Goal: Task Accomplishment & Management: Manage account settings

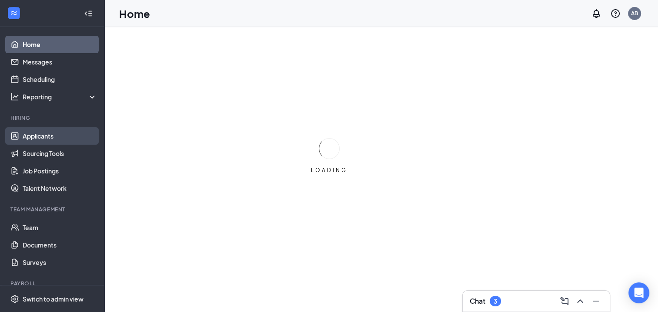
click at [46, 138] on link "Applicants" at bounding box center [60, 135] width 74 height 17
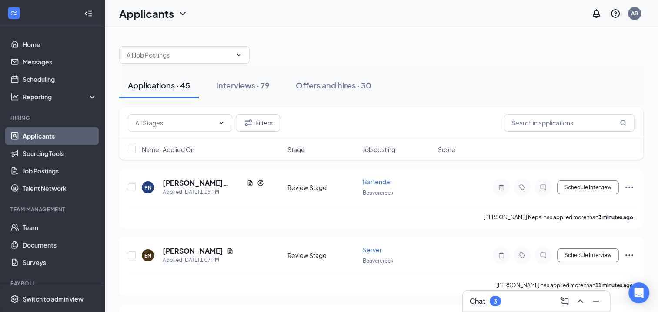
click at [188, 154] on div "Name · Applied On Stage Job posting Score" at bounding box center [381, 149] width 524 height 21
click at [182, 150] on span "Name · Applied On" at bounding box center [168, 149] width 53 height 9
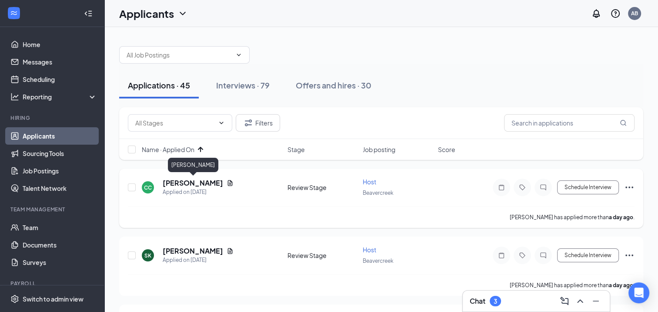
click at [196, 181] on h5 "[PERSON_NAME]" at bounding box center [193, 183] width 60 height 10
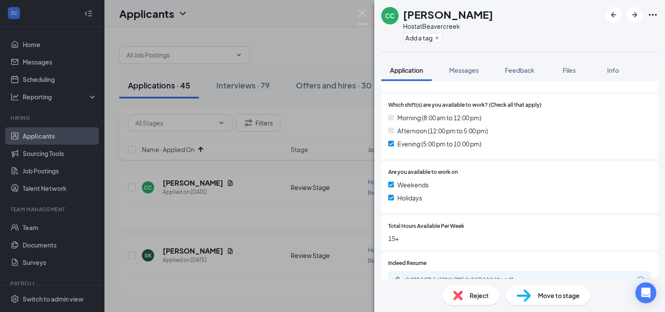
scroll to position [262, 0]
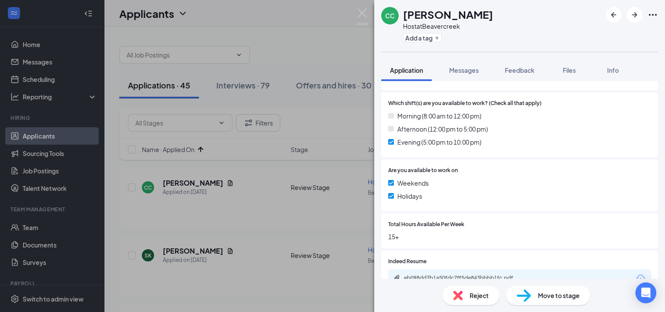
click at [480, 296] on span "Reject" at bounding box center [478, 295] width 19 height 10
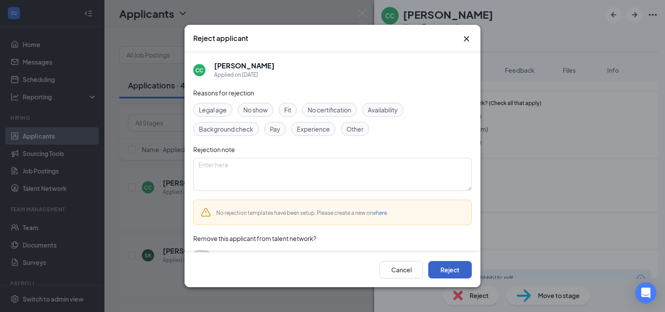
click at [459, 269] on button "Reject" at bounding box center [450, 269] width 44 height 17
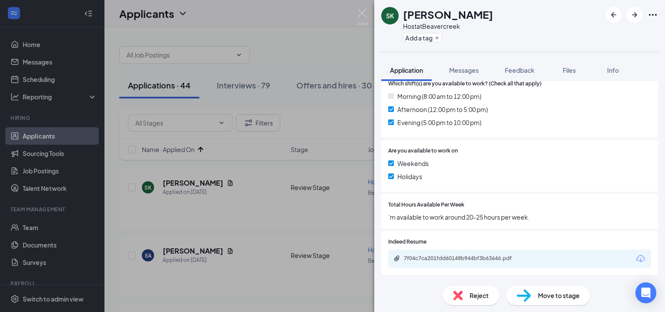
scroll to position [258, 0]
click at [463, 299] on div "Reject" at bounding box center [471, 294] width 57 height 19
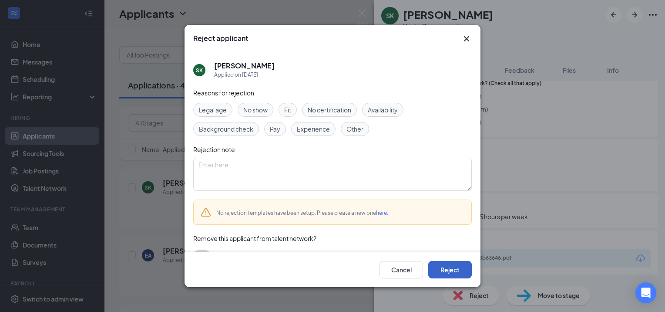
click at [451, 271] on button "Reject" at bounding box center [450, 269] width 44 height 17
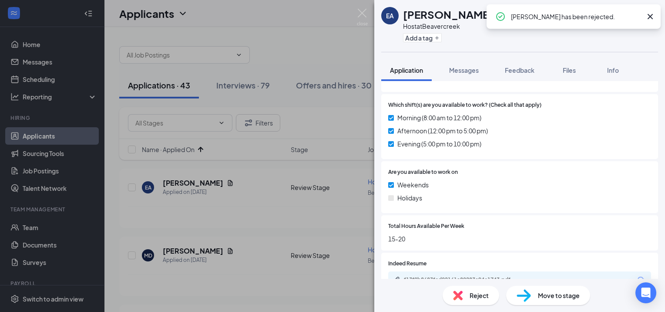
scroll to position [247, 0]
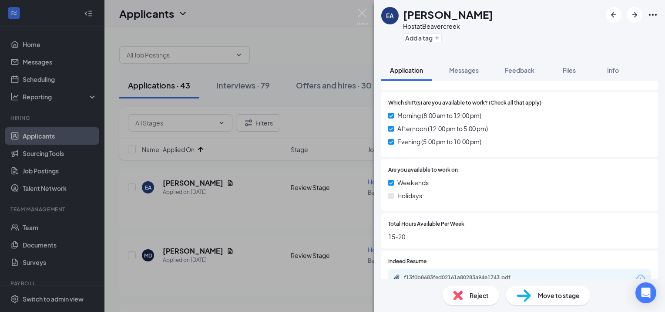
click at [456, 296] on img at bounding box center [458, 295] width 10 height 10
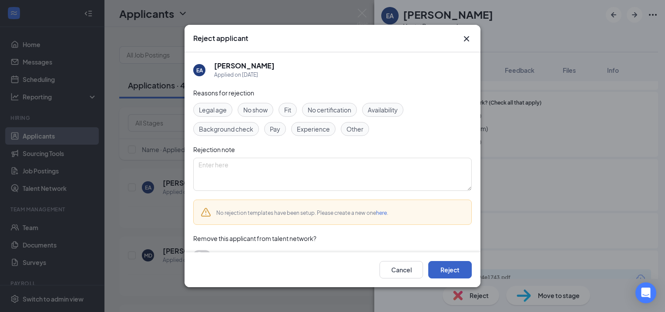
click at [446, 268] on button "Reject" at bounding box center [450, 269] width 44 height 17
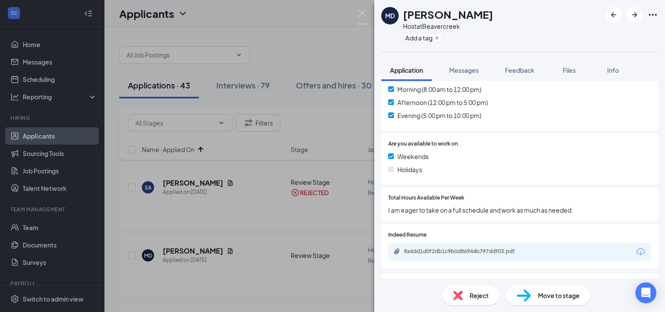
scroll to position [266, 0]
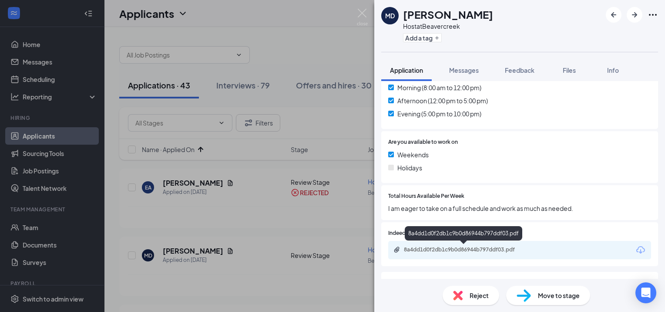
click at [434, 251] on div "8a4dd1d0f2db1c9b0d86944b797ddf03.pdf" at bounding box center [465, 249] width 122 height 7
click at [536, 295] on div "Move to stage" at bounding box center [548, 294] width 84 height 19
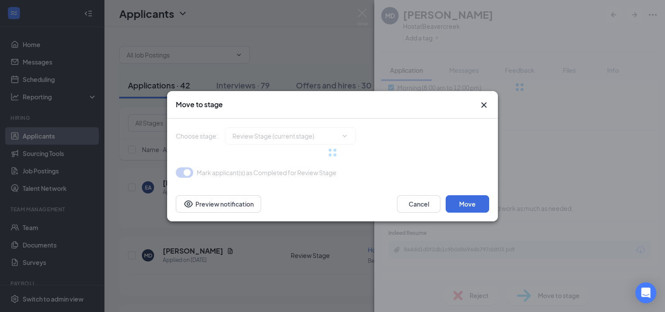
type input "Onsite Interview (next stage)"
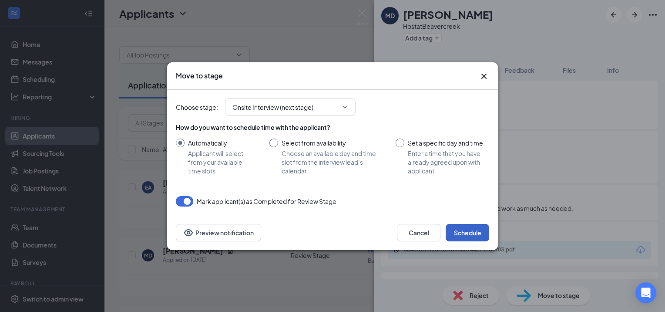
click at [461, 230] on button "Schedule" at bounding box center [468, 232] width 44 height 17
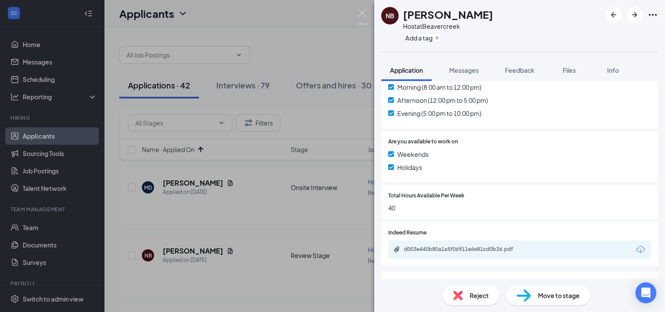
scroll to position [266, 0]
click at [449, 251] on div "d003e440b80a1a5f06911e6e81cd0b36.pdf" at bounding box center [465, 248] width 122 height 7
click at [469, 304] on div "Reject" at bounding box center [471, 294] width 57 height 19
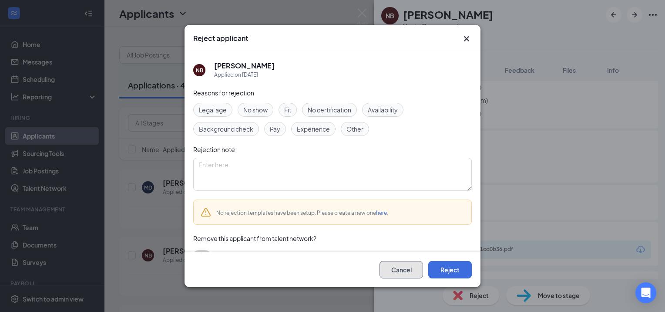
click at [418, 269] on button "Cancel" at bounding box center [401, 269] width 44 height 17
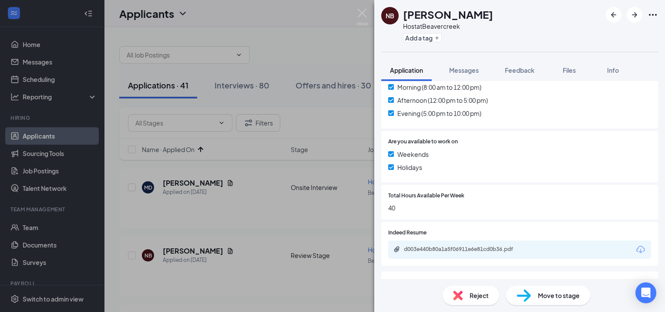
click at [527, 298] on img at bounding box center [523, 295] width 14 height 13
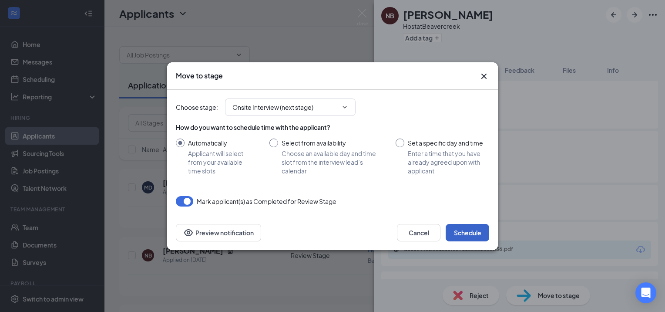
click at [456, 235] on button "Schedule" at bounding box center [468, 232] width 44 height 17
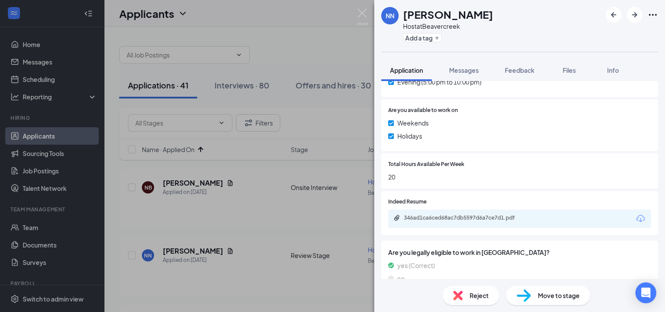
scroll to position [314, 0]
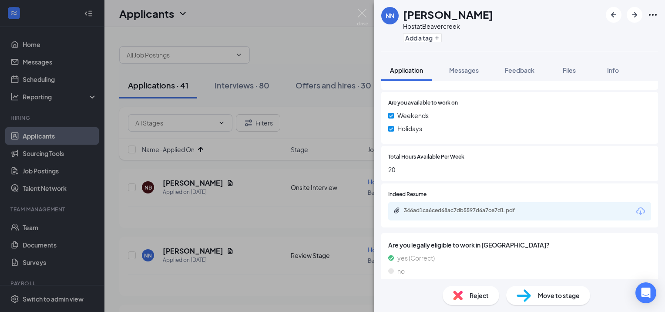
click at [462, 291] on img at bounding box center [458, 295] width 10 height 10
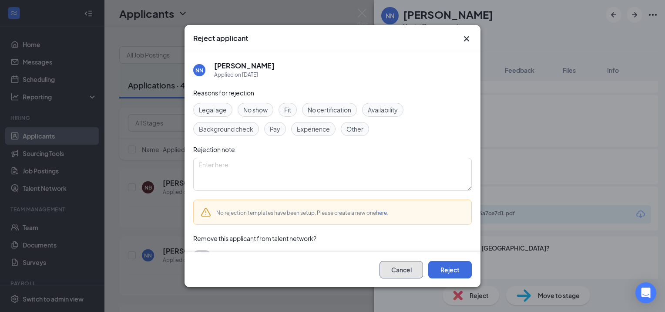
click at [404, 266] on button "Cancel" at bounding box center [401, 269] width 44 height 17
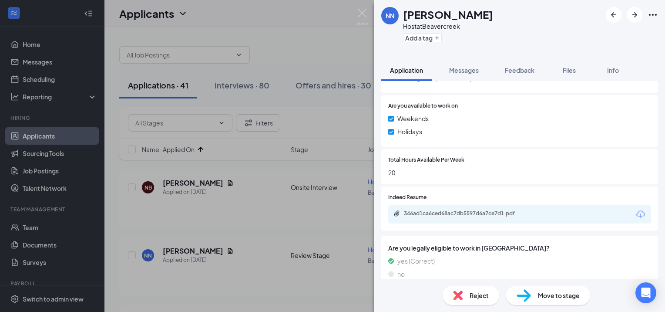
click at [441, 205] on div "346ad1ca6ced68ac7db5597d6a7ce7d1.pdf" at bounding box center [519, 214] width 263 height 18
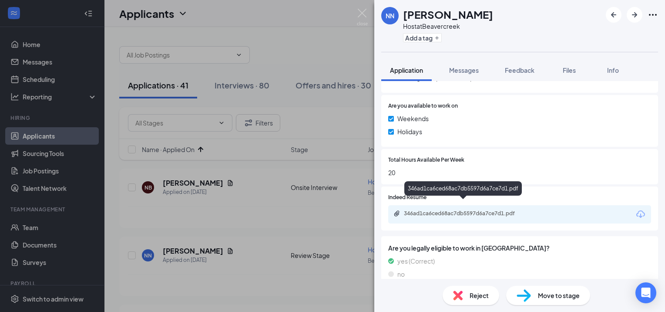
click at [444, 210] on div "346ad1ca6ced68ac7db5597d6a7ce7d1.pdf" at bounding box center [465, 213] width 122 height 7
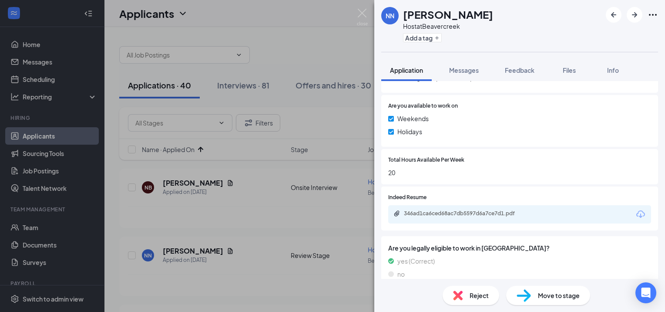
click at [464, 296] on div "Reject" at bounding box center [471, 294] width 57 height 19
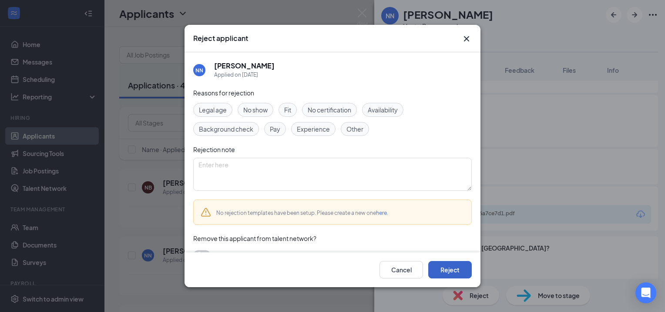
click at [451, 269] on button "Reject" at bounding box center [450, 269] width 44 height 17
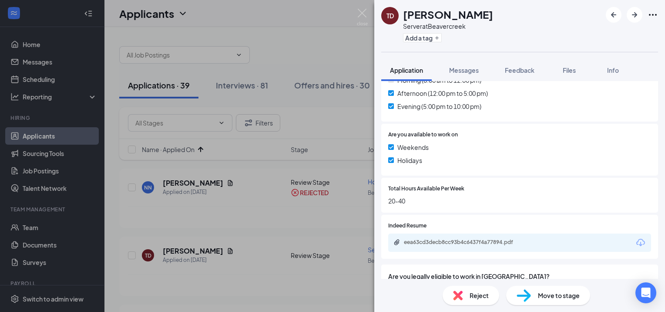
scroll to position [303, 0]
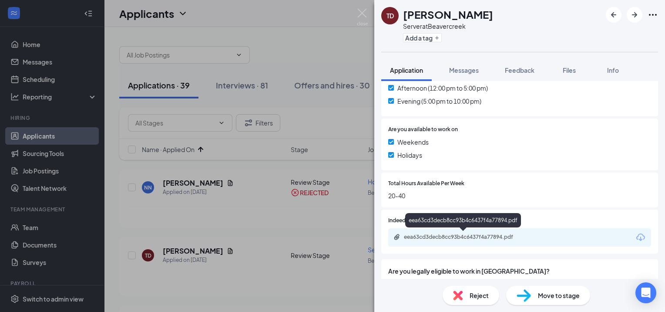
click at [440, 235] on div "eea63cd3decb8cc93b4c6437f4a77894.pdf" at bounding box center [465, 236] width 122 height 7
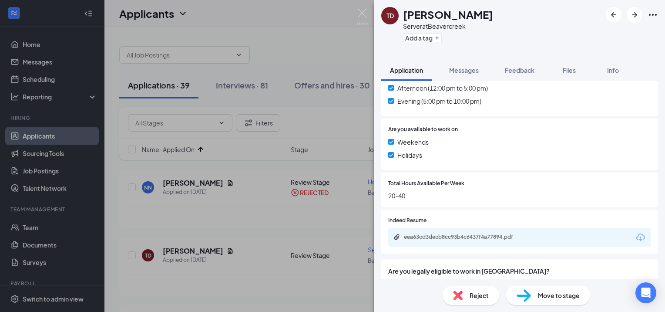
click at [465, 293] on div "Reject" at bounding box center [471, 294] width 57 height 19
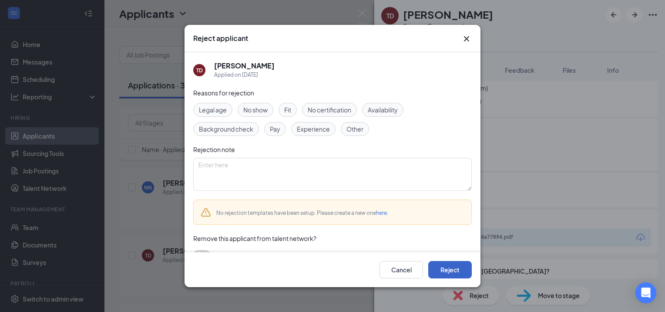
click at [452, 277] on button "Reject" at bounding box center [450, 269] width 44 height 17
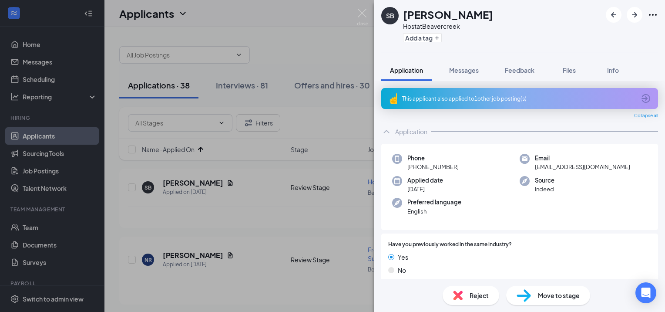
click at [457, 297] on img at bounding box center [458, 295] width 10 height 10
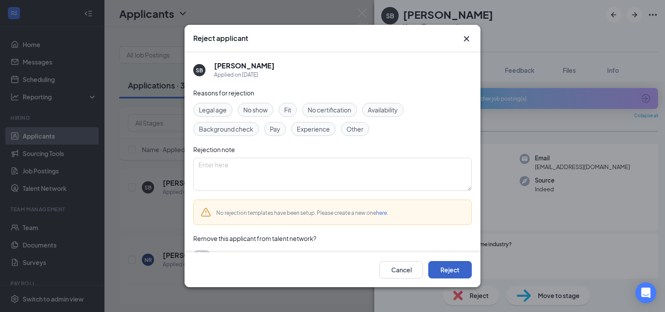
click at [453, 268] on button "Reject" at bounding box center [450, 269] width 44 height 17
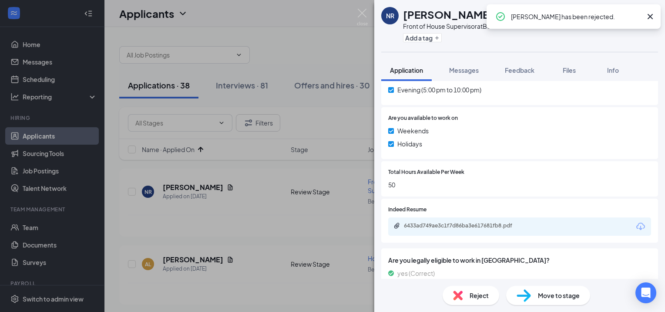
scroll to position [314, 0]
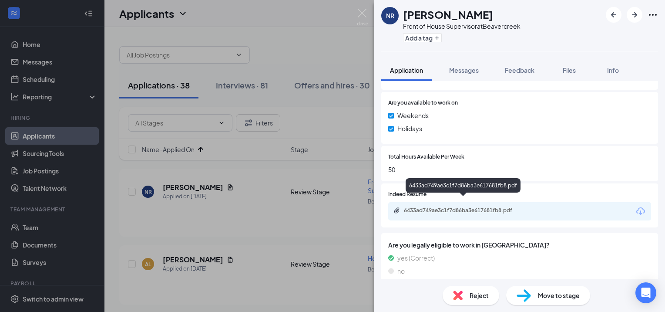
click at [432, 207] on div "6433ad749ae3c1f7d86ba3e617681fb8.pdf" at bounding box center [465, 210] width 122 height 7
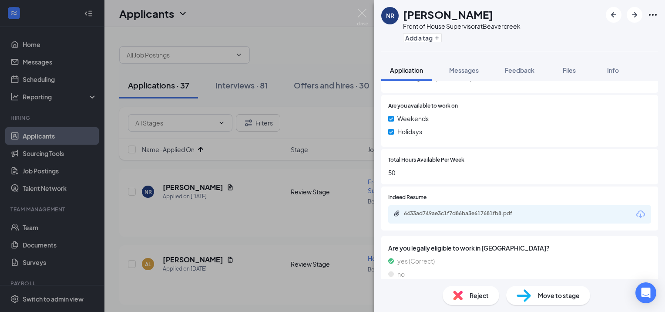
click at [466, 292] on div "Reject" at bounding box center [471, 294] width 57 height 19
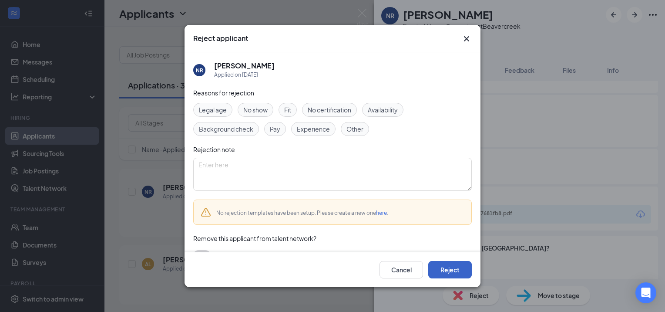
click at [448, 261] on button "Reject" at bounding box center [450, 269] width 44 height 17
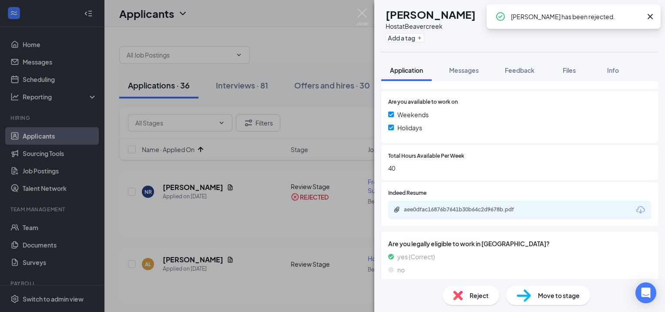
scroll to position [314, 0]
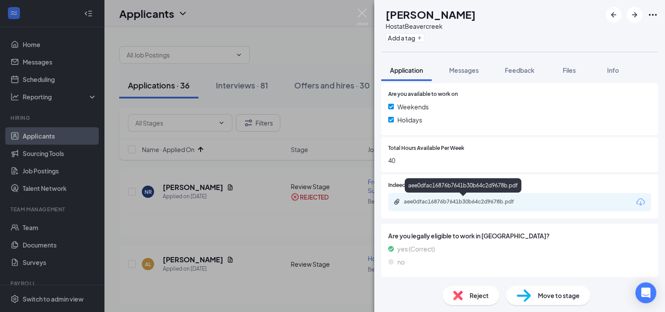
click at [428, 199] on div "aee0dfac16876b7641b30b64c2d9678b.pdf" at bounding box center [465, 201] width 122 height 7
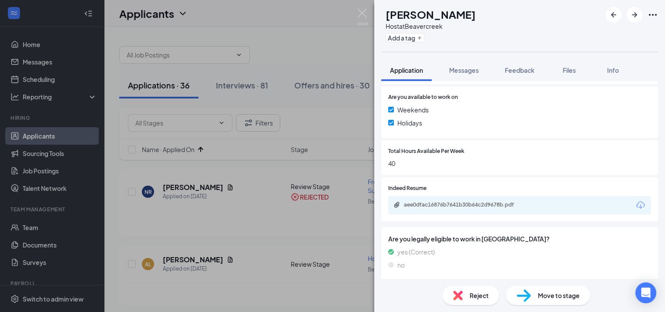
click at [465, 296] on div "Reject" at bounding box center [471, 294] width 57 height 19
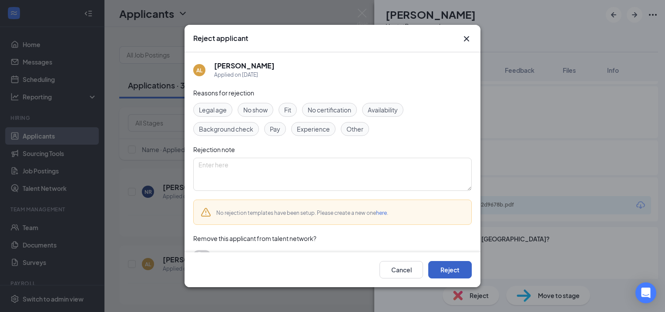
click at [444, 267] on button "Reject" at bounding box center [450, 269] width 44 height 17
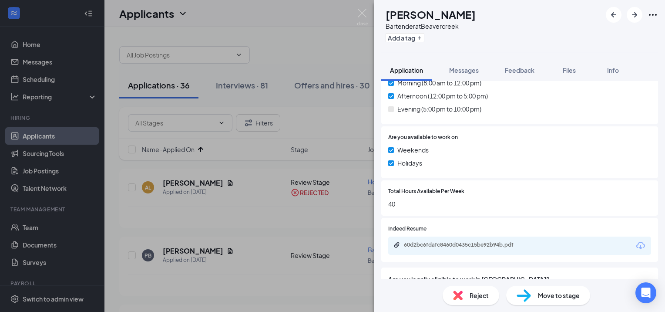
scroll to position [281, 0]
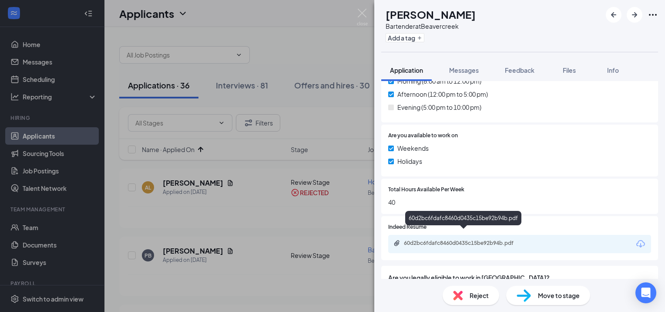
click at [430, 239] on div "60d2bc6fdafc8460d0435c15be92b94b.pdf" at bounding box center [465, 242] width 122 height 7
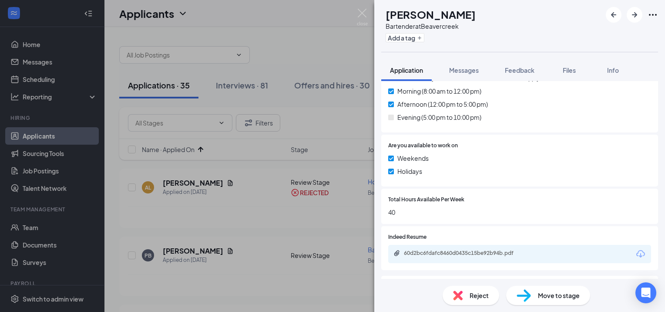
scroll to position [272, 0]
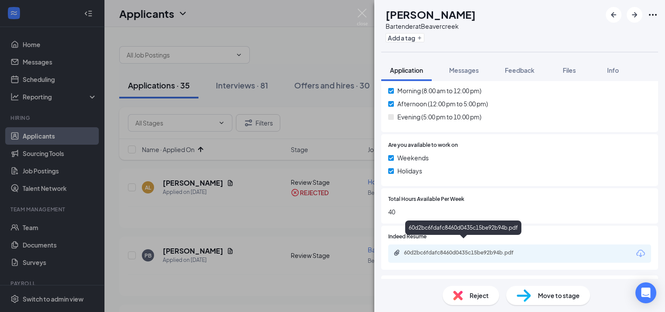
click at [466, 249] on div "60d2bc6fdafc8460d0435c15be92b94b.pdf" at bounding box center [465, 252] width 122 height 7
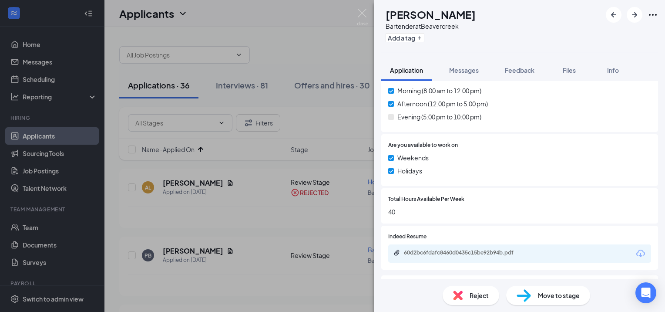
click at [522, 289] on img at bounding box center [523, 295] width 14 height 13
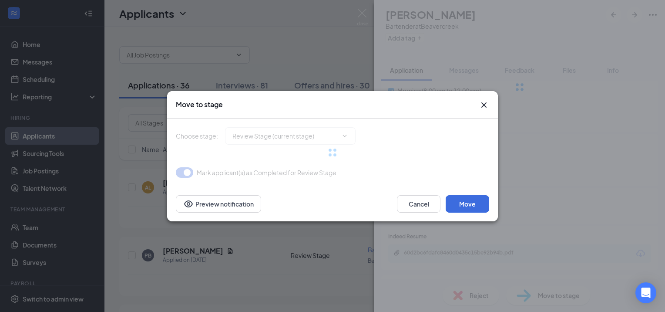
type input "Onsite Interview (next stage)"
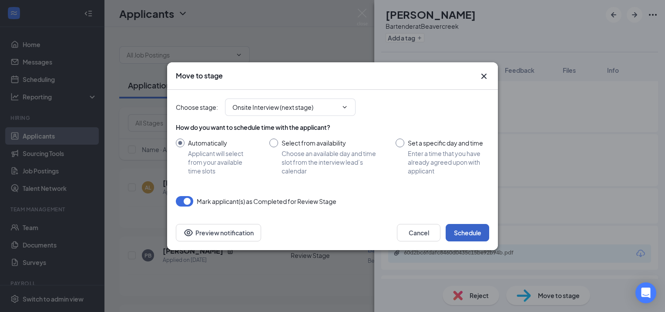
click at [461, 231] on button "Schedule" at bounding box center [468, 232] width 44 height 17
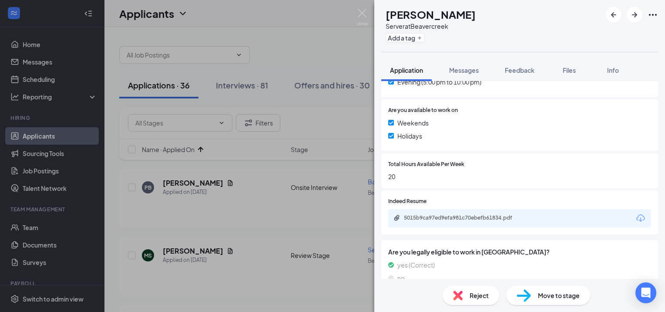
scroll to position [323, 0]
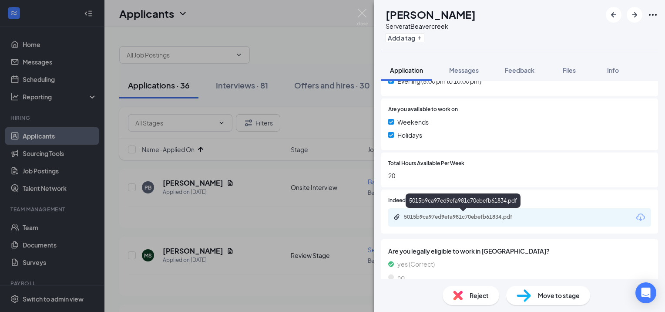
click at [435, 221] on div "5015b9ca97ed9efa981c70ebefb61834.pdf" at bounding box center [463, 217] width 141 height 8
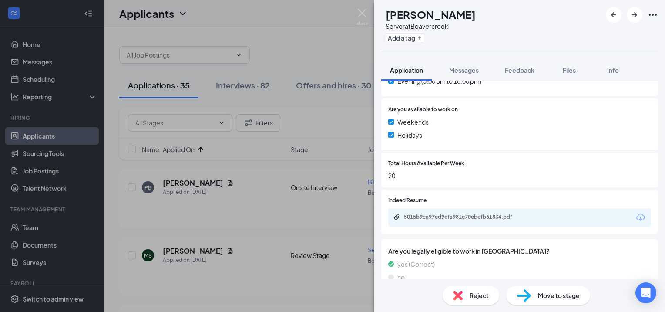
click at [525, 296] on img at bounding box center [523, 295] width 14 height 13
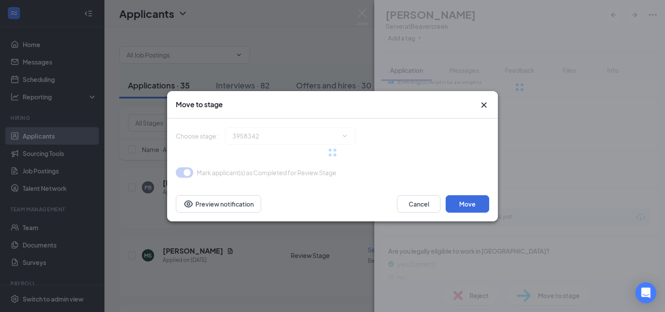
type input "Onsite Interview (next stage)"
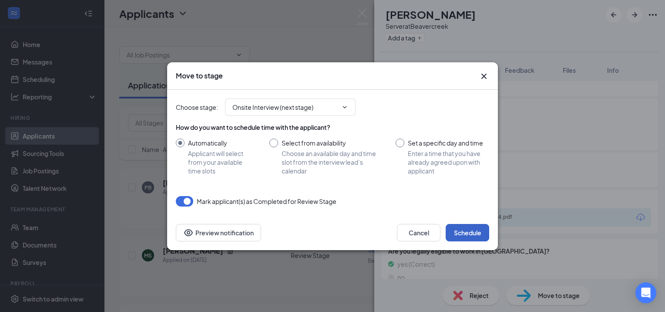
click at [458, 235] on button "Schedule" at bounding box center [468, 232] width 44 height 17
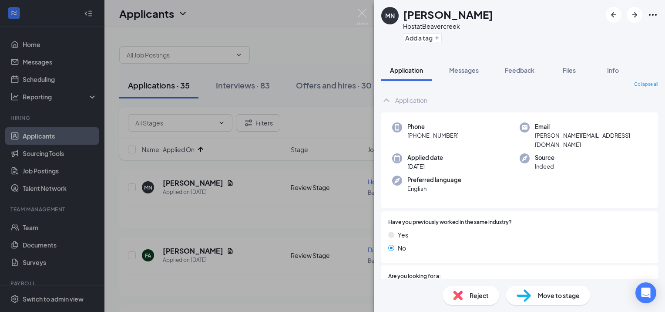
scroll to position [9, 0]
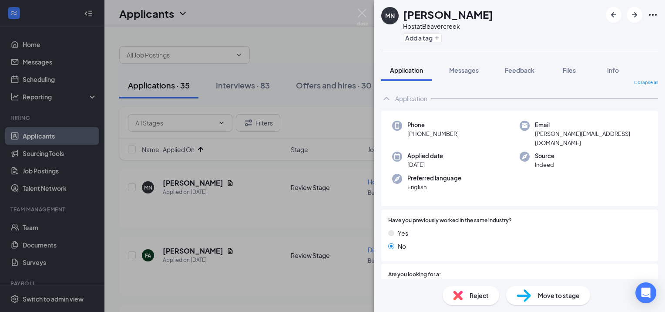
click at [472, 292] on span "Reject" at bounding box center [478, 295] width 19 height 10
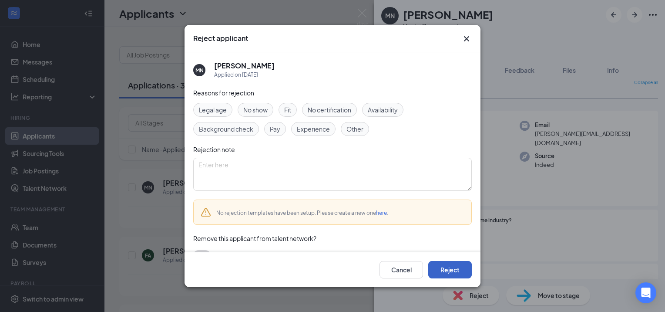
click at [455, 272] on button "Reject" at bounding box center [450, 269] width 44 height 17
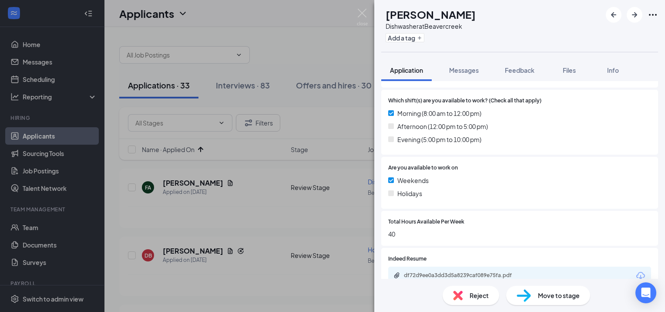
scroll to position [245, 0]
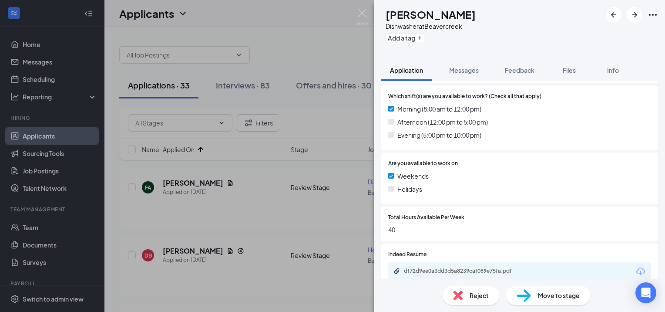
click at [462, 295] on img at bounding box center [458, 295] width 10 height 10
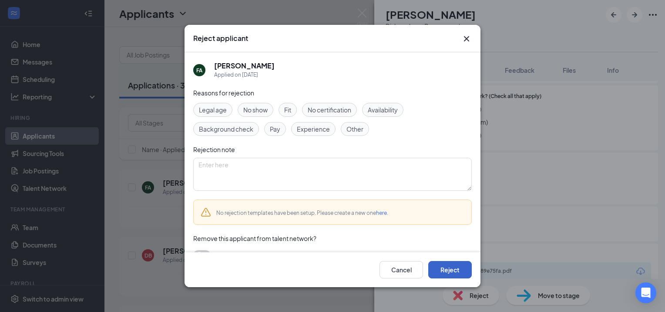
click at [443, 277] on button "Reject" at bounding box center [450, 269] width 44 height 17
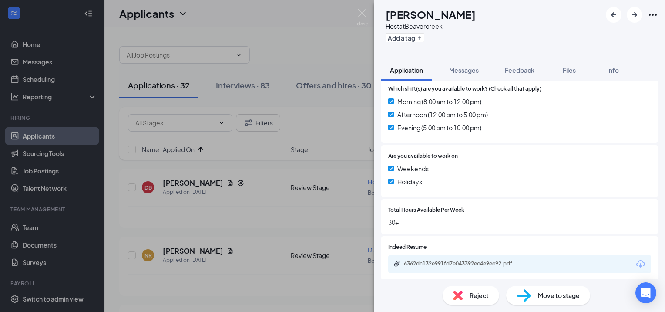
scroll to position [277, 0]
click at [442, 261] on div "6362dc132e991fd7e043392ec4e9ec92.pdf" at bounding box center [465, 262] width 122 height 7
click at [465, 292] on div "Reject" at bounding box center [471, 294] width 57 height 19
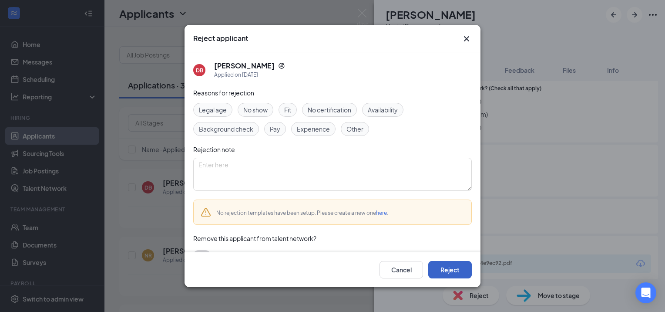
click at [444, 273] on button "Reject" at bounding box center [450, 269] width 44 height 17
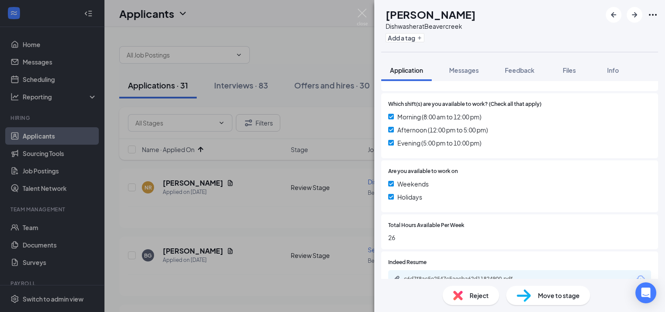
scroll to position [261, 0]
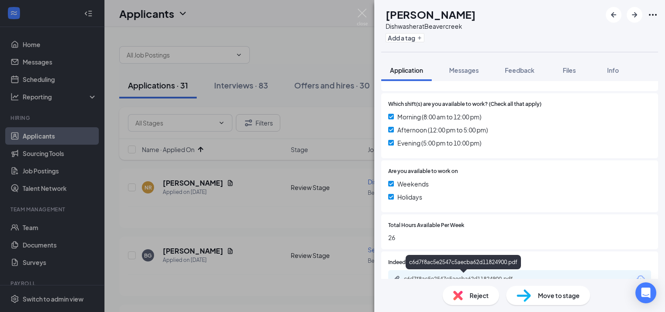
click at [447, 275] on div "c6d7f8ac5e2547c5aecba62d11824900.pdf" at bounding box center [465, 278] width 122 height 7
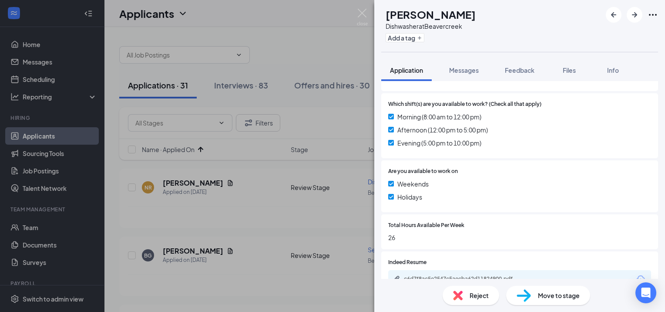
click at [523, 288] on div "Move to stage" at bounding box center [548, 294] width 84 height 19
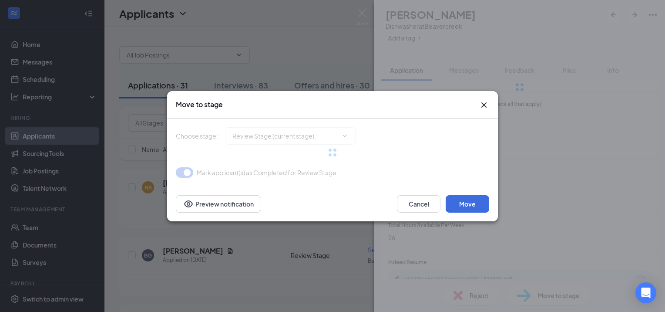
type input "Onsite Interview (next stage)"
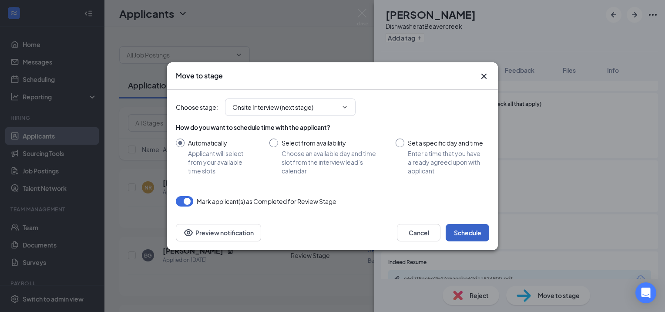
click at [461, 231] on button "Schedule" at bounding box center [468, 232] width 44 height 17
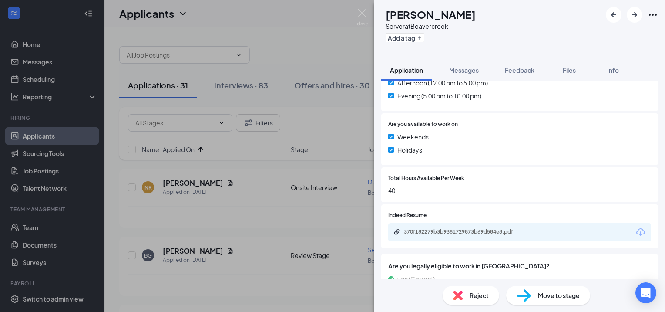
scroll to position [309, 0]
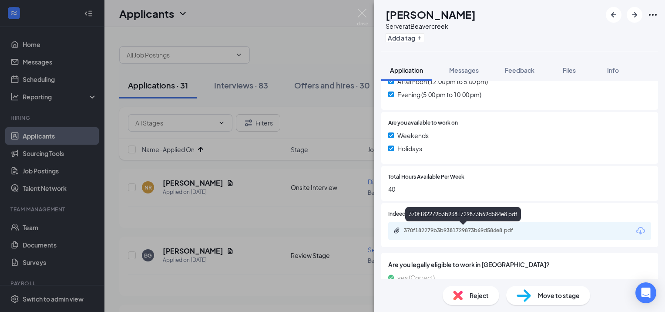
click at [451, 233] on div "370f182279b3b9381729873b69d584e8.pdf" at bounding box center [465, 230] width 122 height 7
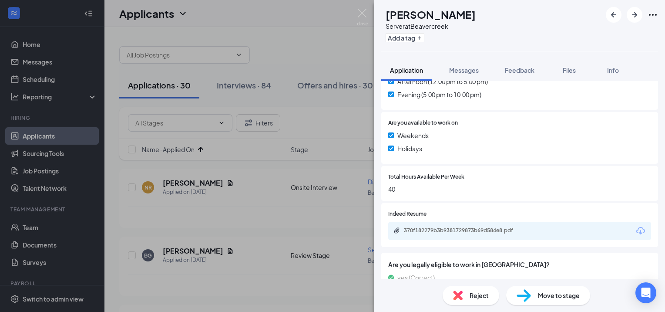
click at [468, 292] on div "Reject" at bounding box center [471, 294] width 57 height 19
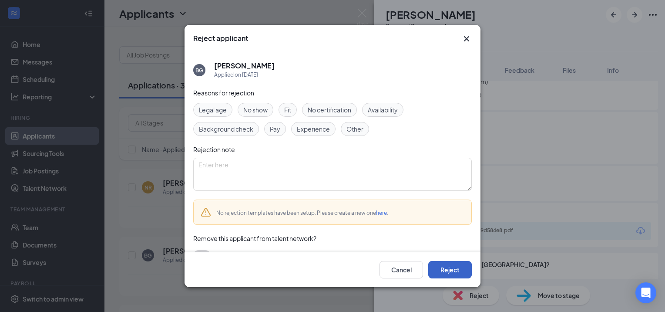
click at [450, 272] on button "Reject" at bounding box center [450, 269] width 44 height 17
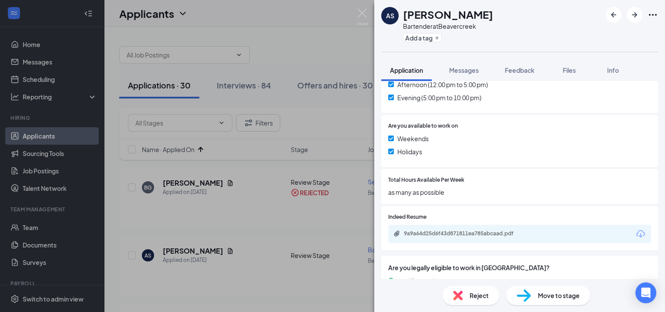
scroll to position [306, 0]
click at [447, 228] on div "9a9a64d25d6f43d871811ea785abcaad.pdf" at bounding box center [519, 234] width 263 height 18
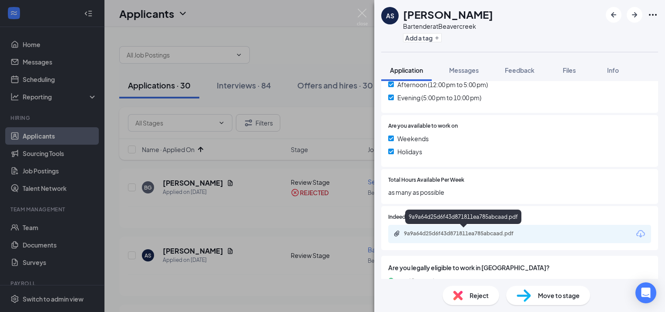
click at [441, 233] on div "9a9a64d25d6f43d871811ea785abcaad.pdf" at bounding box center [465, 233] width 122 height 7
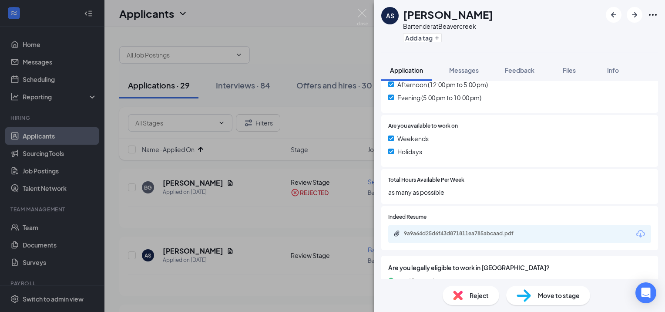
click at [465, 288] on div "Reject" at bounding box center [471, 294] width 57 height 19
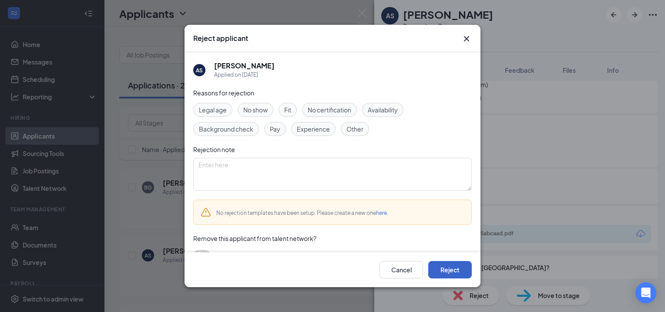
click at [444, 267] on button "Reject" at bounding box center [450, 269] width 44 height 17
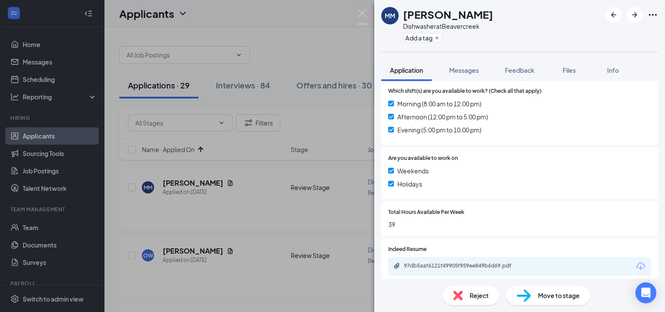
scroll to position [250, 0]
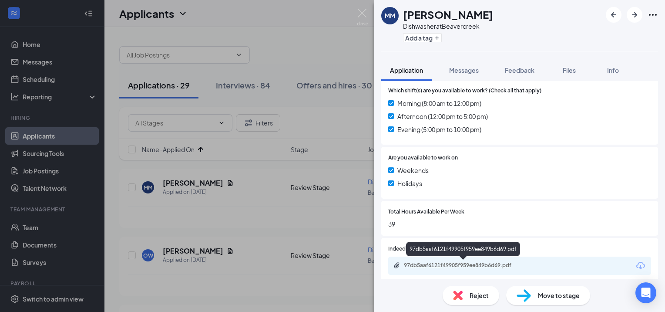
click at [440, 263] on div "97db5aaf6121f49905f959ee849b6d69.pdf" at bounding box center [465, 265] width 122 height 7
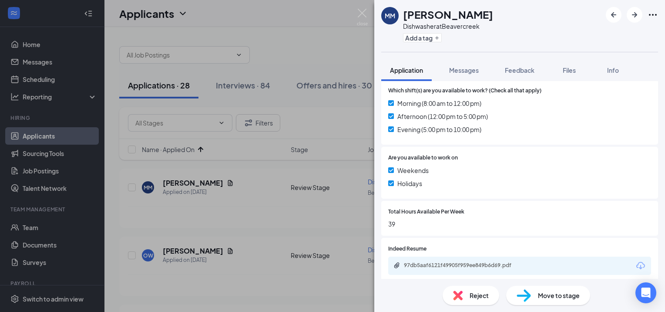
click at [541, 291] on span "Move to stage" at bounding box center [559, 295] width 42 height 10
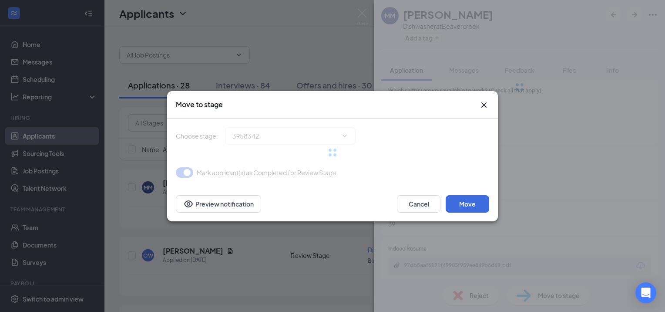
type input "Onsite Interview (next stage)"
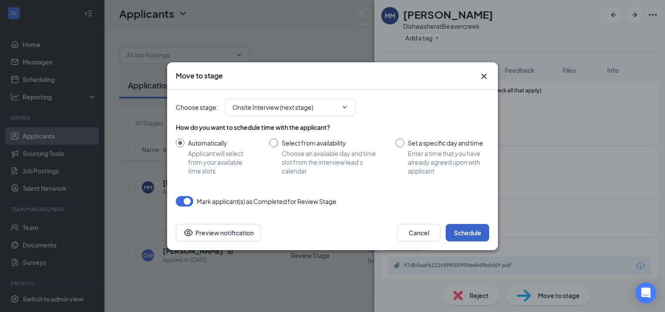
click at [465, 237] on button "Schedule" at bounding box center [468, 232] width 44 height 17
click at [465, 237] on button "button" at bounding box center [468, 232] width 44 height 17
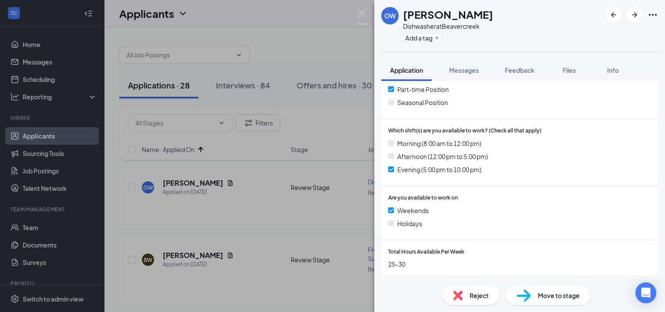
scroll to position [211, 0]
click at [478, 294] on span "Reject" at bounding box center [478, 295] width 19 height 10
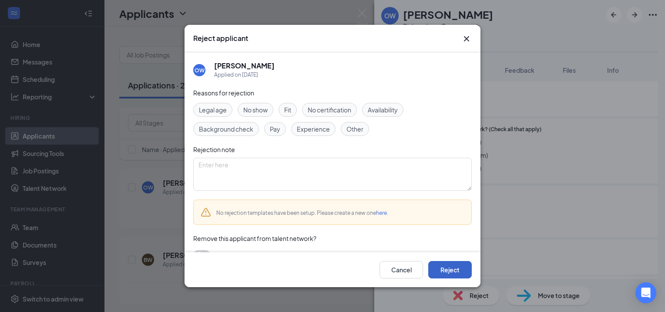
click at [445, 269] on button "Reject" at bounding box center [450, 269] width 44 height 17
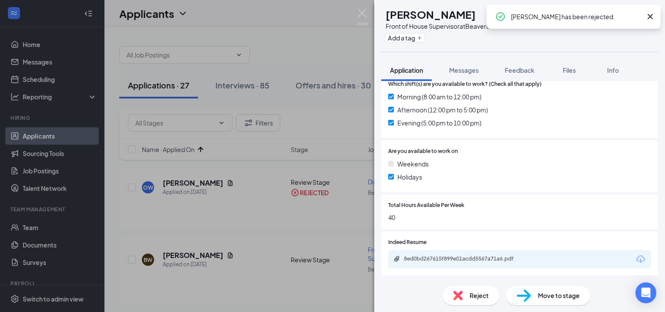
scroll to position [263, 0]
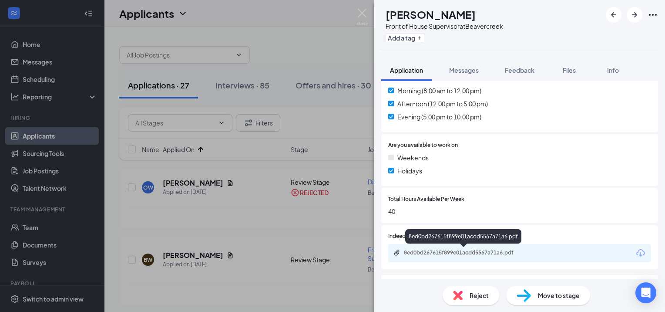
click at [456, 252] on div "8ed0bd267615f899e01acdd5567a71a6.pdf" at bounding box center [465, 252] width 122 height 7
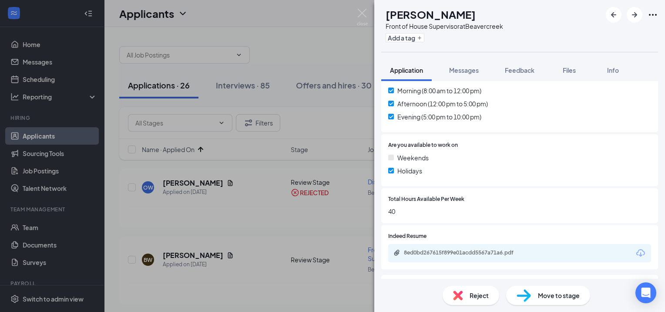
click at [467, 290] on div "Reject" at bounding box center [471, 294] width 57 height 19
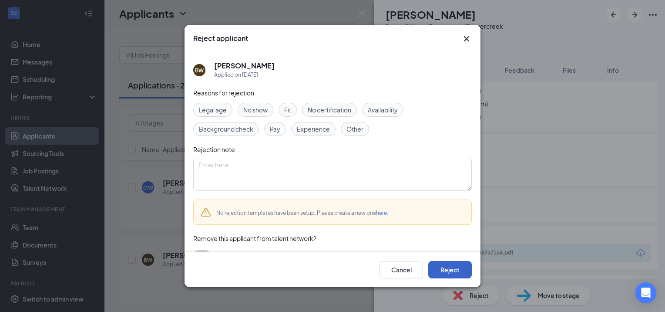
click at [449, 268] on button "Reject" at bounding box center [450, 269] width 44 height 17
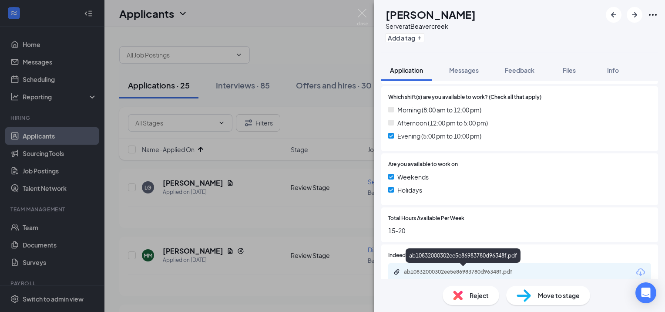
scroll to position [287, 0]
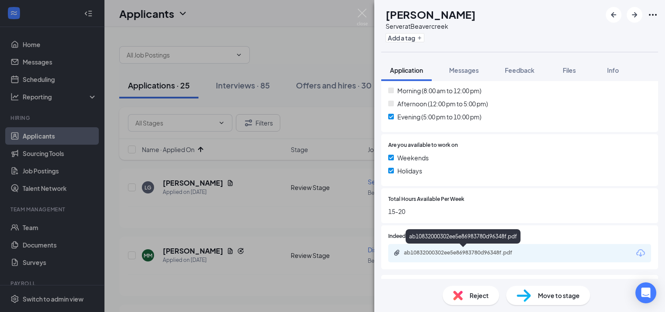
click at [439, 255] on div "ab10832000302ee5e86983780d96348f.pdf" at bounding box center [465, 252] width 122 height 7
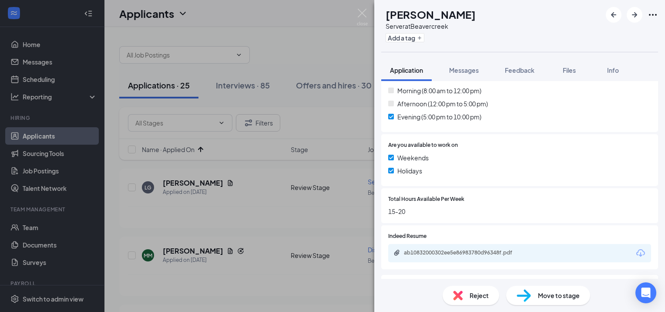
click at [471, 298] on span "Reject" at bounding box center [478, 295] width 19 height 10
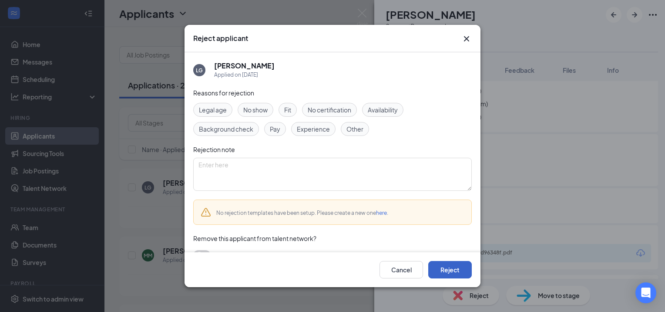
click at [449, 268] on button "Reject" at bounding box center [450, 269] width 44 height 17
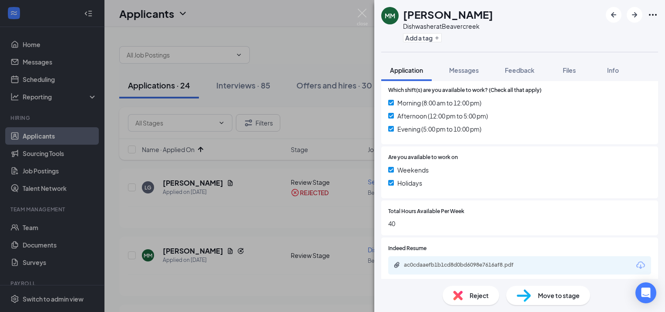
scroll to position [338, 0]
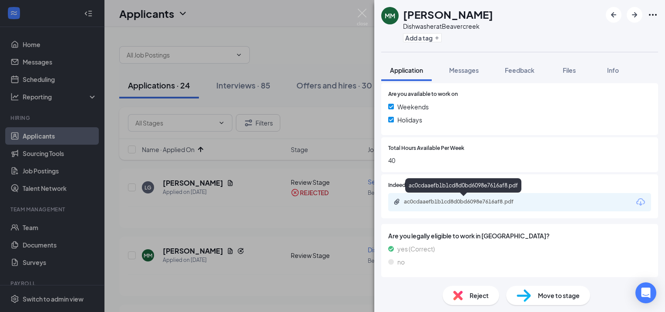
click at [450, 198] on div "ac0cdaaefb1b1cd8d0bd6098e7616af8.pdf" at bounding box center [465, 201] width 122 height 7
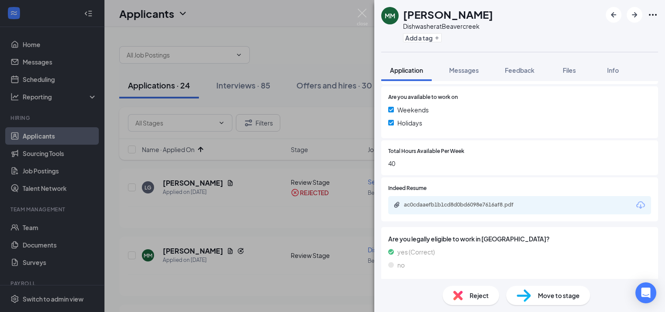
click at [465, 293] on div "Reject" at bounding box center [471, 294] width 57 height 19
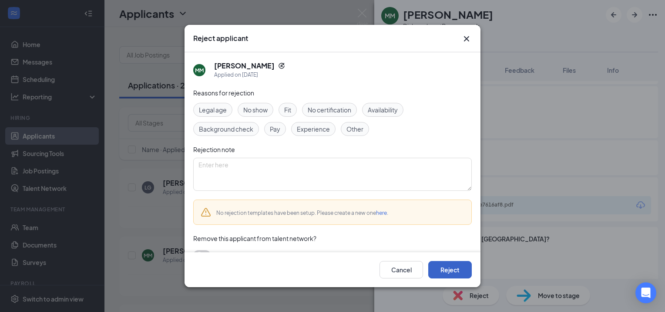
click at [440, 265] on button "Reject" at bounding box center [450, 269] width 44 height 17
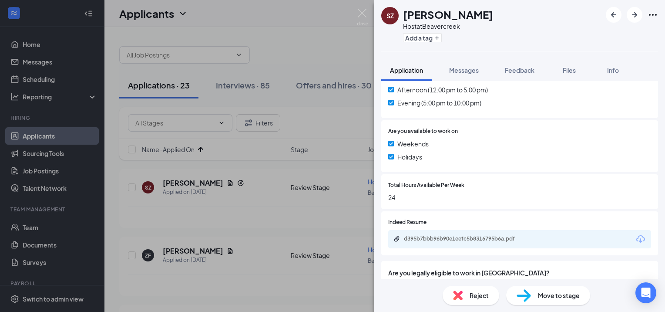
scroll to position [302, 0]
click at [466, 297] on div "Reject" at bounding box center [471, 294] width 57 height 19
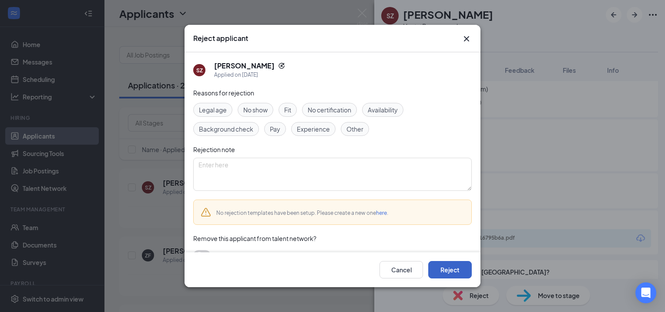
click at [448, 265] on button "Reject" at bounding box center [450, 269] width 44 height 17
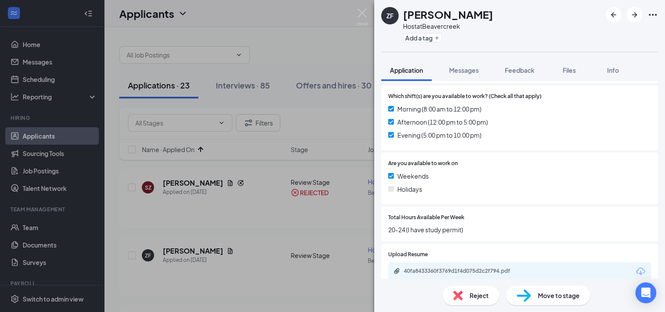
scroll to position [267, 0]
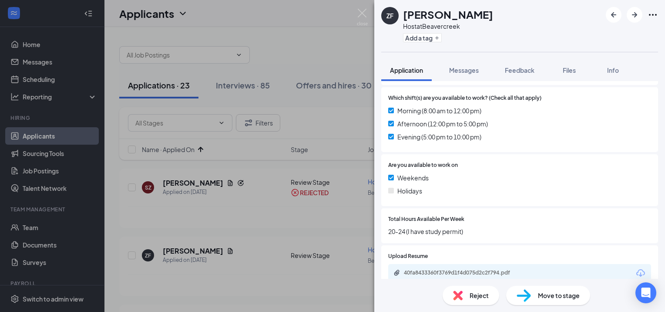
click at [469, 297] on span "Reject" at bounding box center [478, 295] width 19 height 10
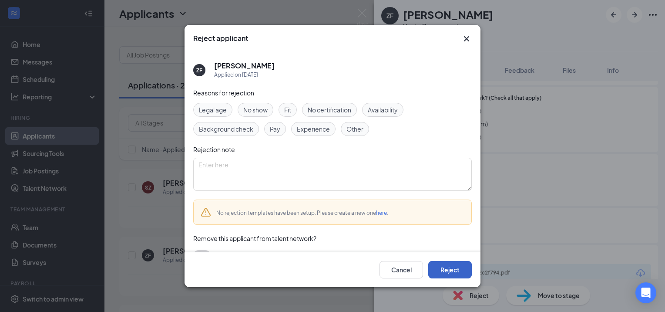
click at [453, 268] on button "Reject" at bounding box center [450, 269] width 44 height 17
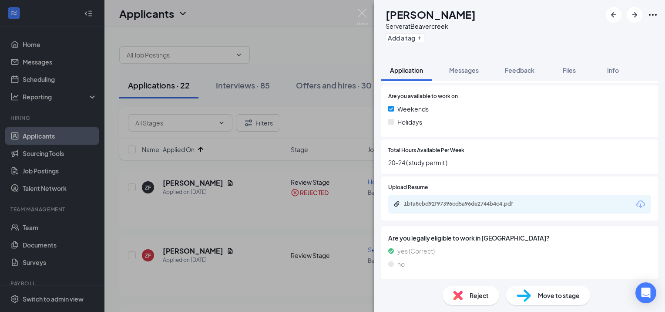
scroll to position [338, 0]
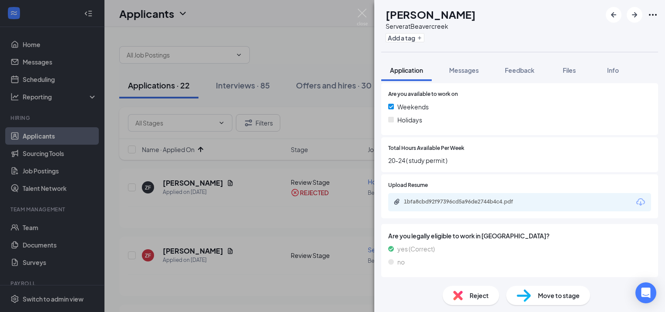
click at [466, 294] on div "Reject" at bounding box center [471, 294] width 57 height 19
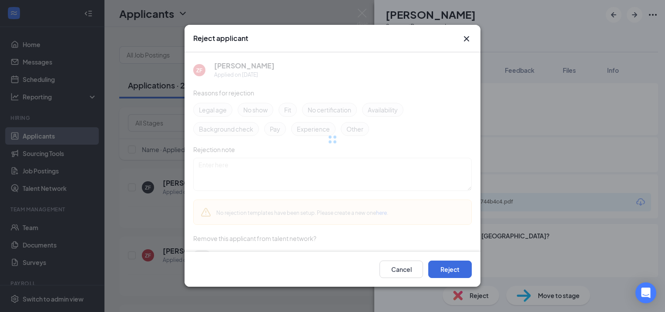
scroll to position [335, 0]
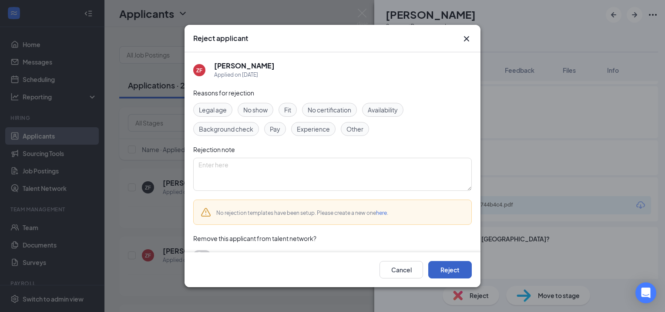
click at [443, 273] on button "Reject" at bounding box center [450, 269] width 44 height 17
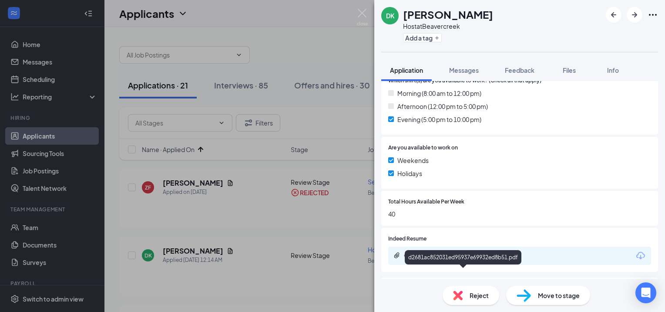
scroll to position [261, 0]
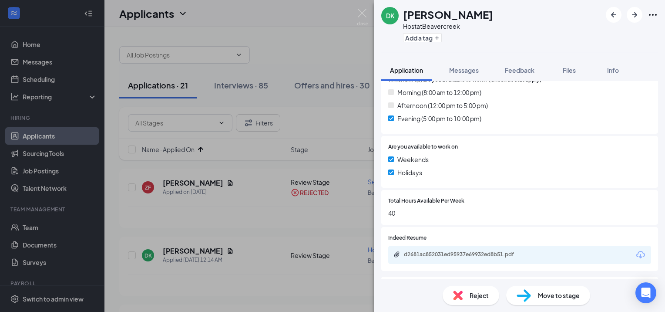
click at [459, 295] on img at bounding box center [458, 295] width 10 height 10
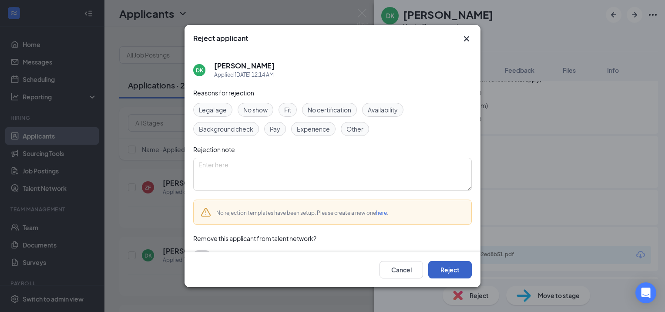
click at [442, 271] on button "Reject" at bounding box center [450, 269] width 44 height 17
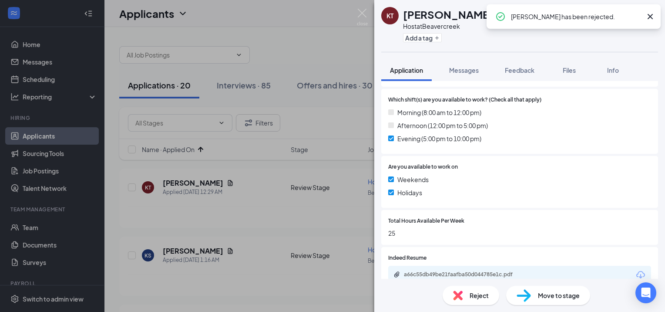
scroll to position [266, 0]
click at [467, 291] on div "Reject" at bounding box center [471, 294] width 57 height 19
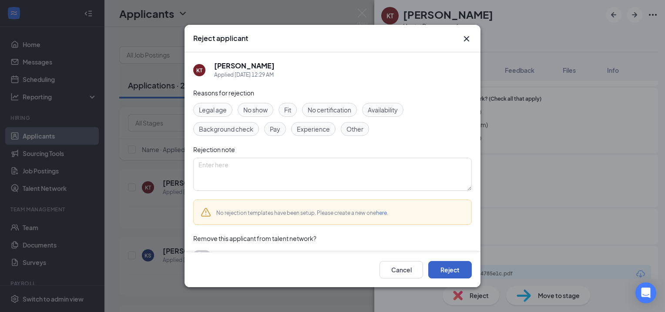
click at [449, 261] on button "Reject" at bounding box center [450, 269] width 44 height 17
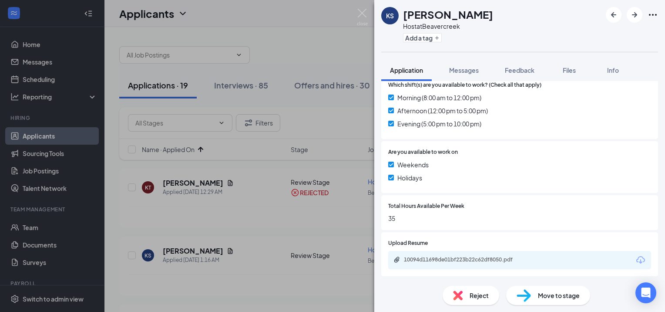
scroll to position [338, 0]
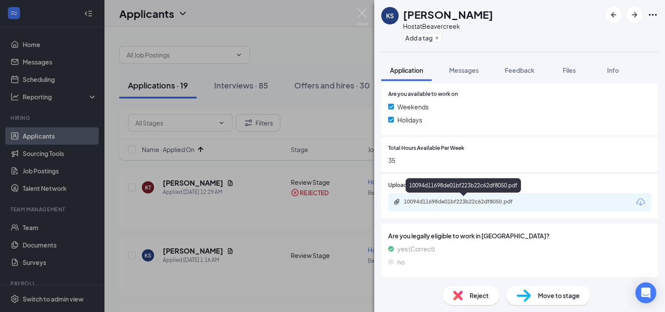
click at [442, 202] on div "10094d11698de01bf223b22c62df8050.pdf" at bounding box center [465, 201] width 122 height 7
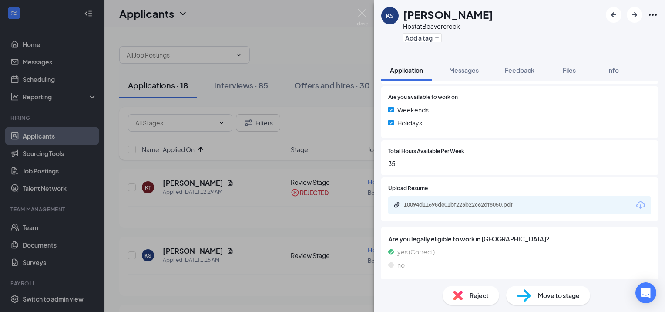
click at [466, 292] on div "Reject" at bounding box center [471, 294] width 57 height 19
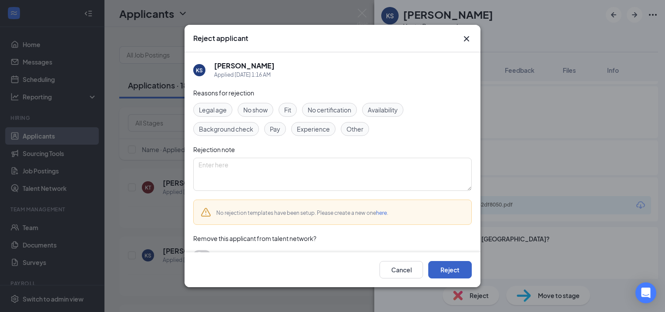
click at [451, 275] on button "Reject" at bounding box center [450, 269] width 44 height 17
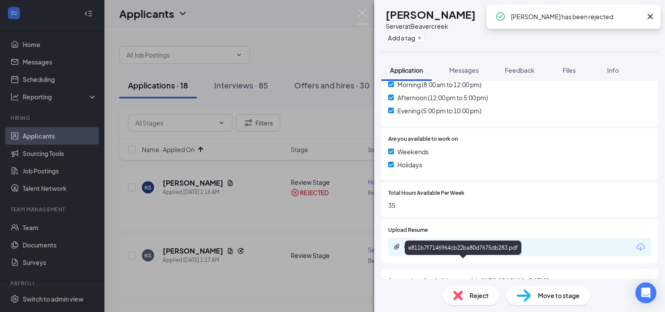
scroll to position [296, 0]
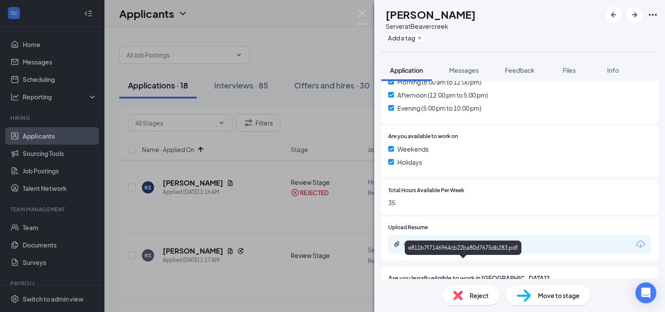
click at [446, 245] on div "e811b7f7146964cb22ba80d7675db283.pdf" at bounding box center [463, 247] width 117 height 14
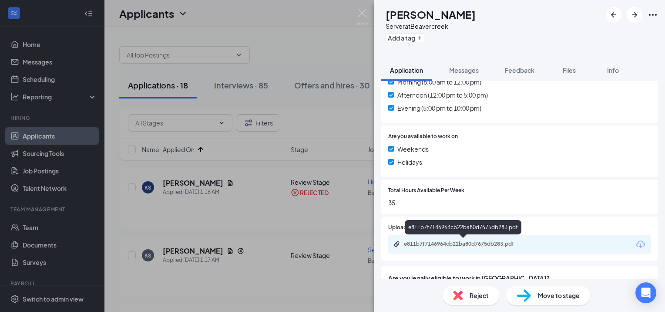
click at [402, 245] on div "e811b7f7146964cb22ba80d7675db283.pdf" at bounding box center [463, 243] width 141 height 7
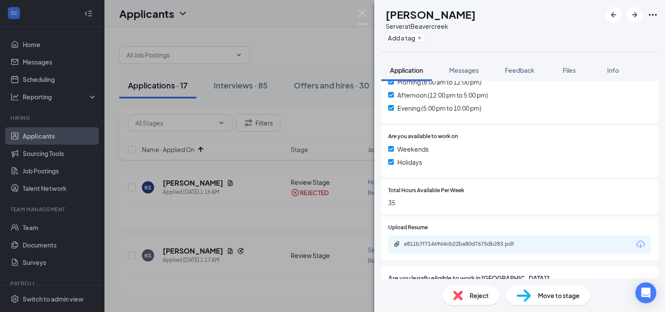
click at [462, 296] on img at bounding box center [458, 295] width 10 height 10
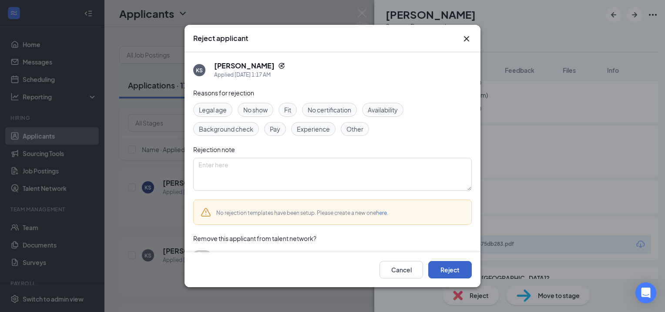
click at [450, 275] on button "Reject" at bounding box center [450, 269] width 44 height 17
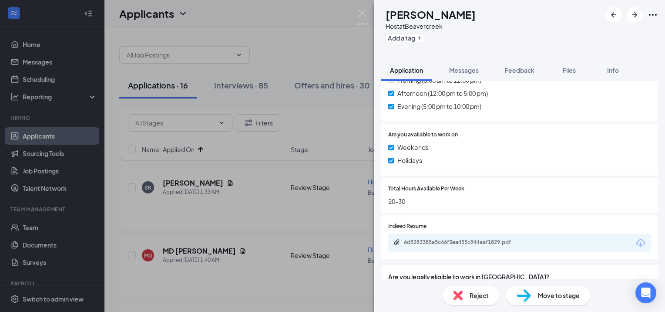
scroll to position [324, 0]
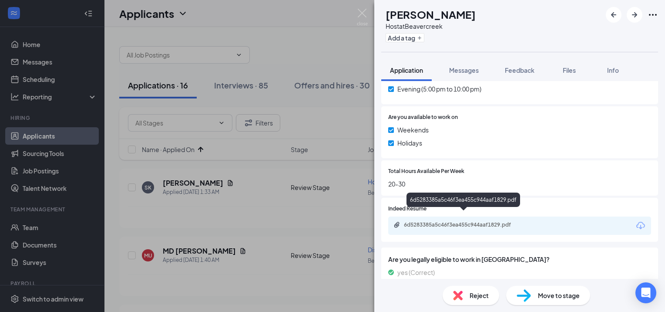
click at [443, 221] on div "6d5283385a5c46f3ea455c944aaf1829.pdf" at bounding box center [465, 224] width 122 height 7
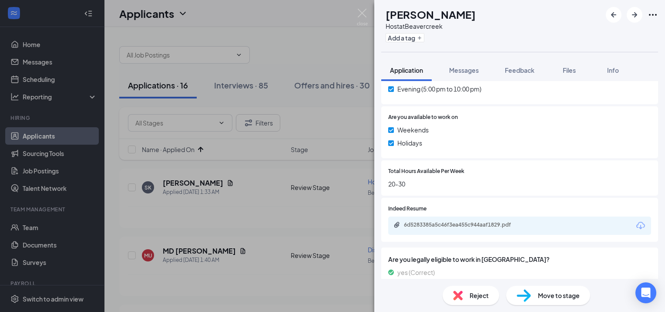
click at [461, 298] on img at bounding box center [458, 295] width 10 height 10
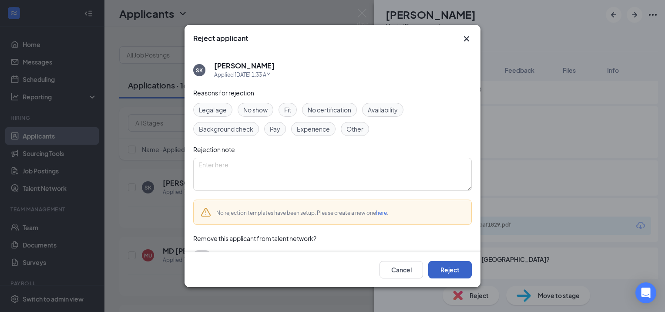
click at [444, 266] on button "Reject" at bounding box center [450, 269] width 44 height 17
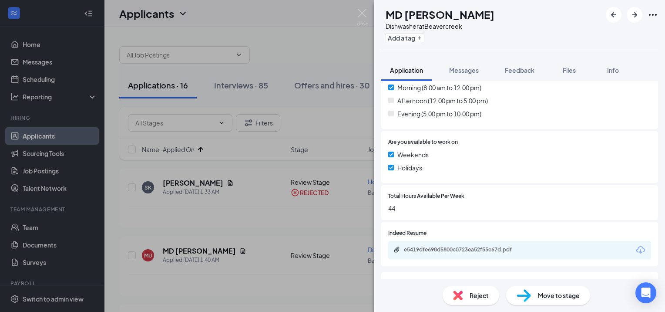
scroll to position [292, 0]
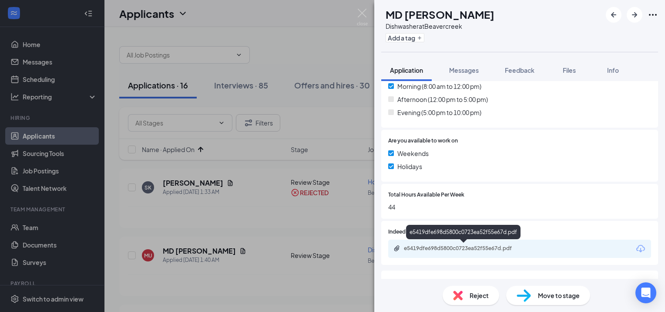
click at [464, 247] on div "e5419dfe698d5800c0723ea52f55e67d.pdf" at bounding box center [465, 248] width 122 height 7
click at [537, 287] on div "Move to stage" at bounding box center [548, 294] width 84 height 19
type input "Onsite Interview (next stage)"
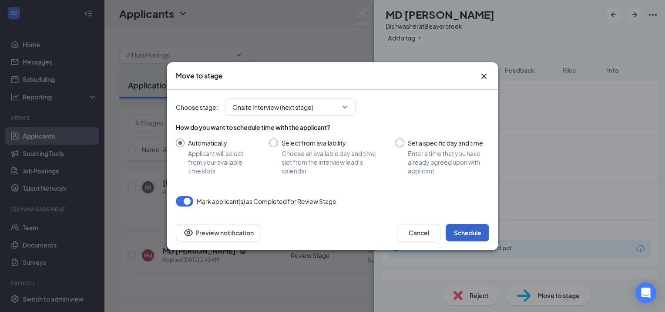
click at [466, 236] on button "Schedule" at bounding box center [468, 232] width 44 height 17
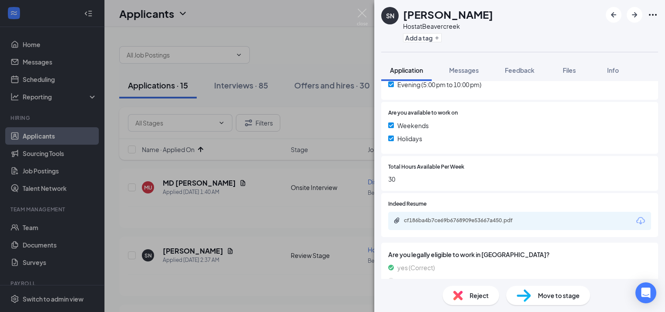
scroll to position [296, 0]
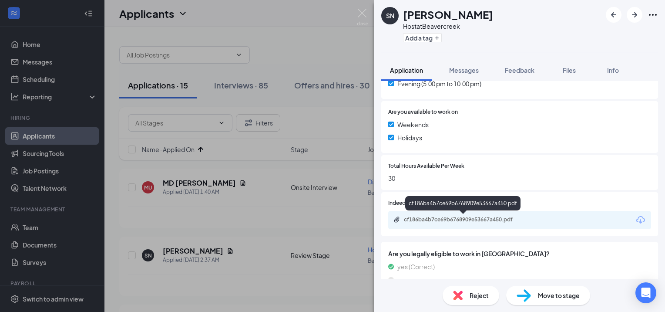
click at [445, 221] on div "cf186ba4b7ce69b6768909e53667a450.pdf" at bounding box center [465, 219] width 122 height 7
click at [530, 292] on img at bounding box center [523, 295] width 14 height 13
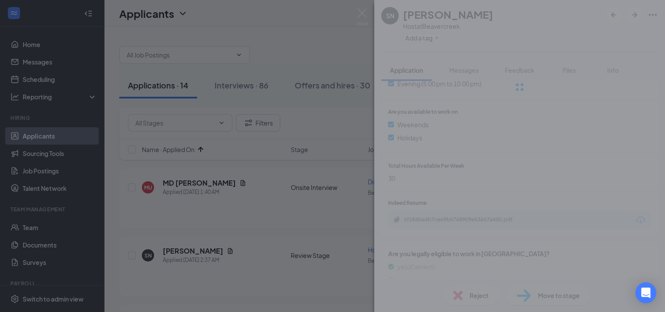
type input "Onsite Interview (next stage)"
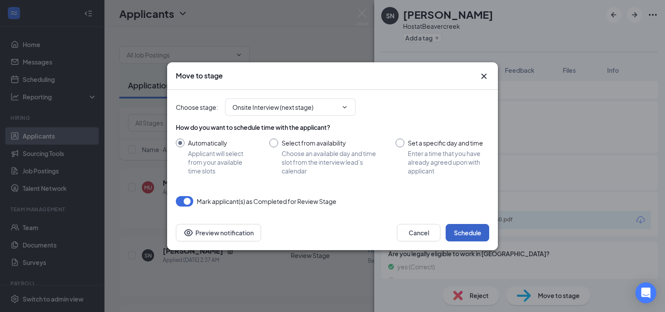
click at [468, 233] on button "Schedule" at bounding box center [468, 232] width 44 height 17
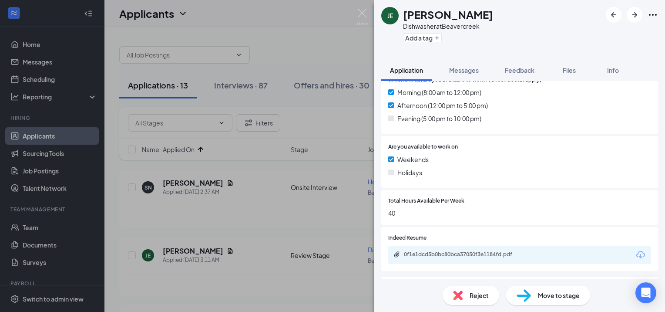
scroll to position [338, 0]
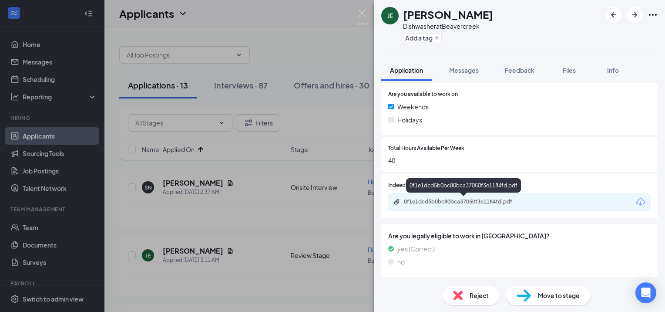
click at [428, 202] on div "0f1e1dcd5b0bc80bca37050f3e1184fd.pdf" at bounding box center [465, 201] width 122 height 7
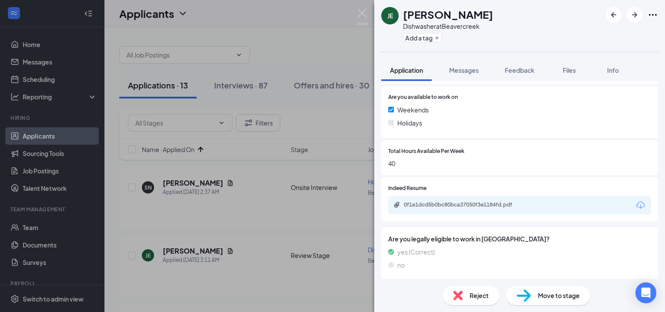
click at [456, 289] on div "Reject" at bounding box center [471, 294] width 57 height 19
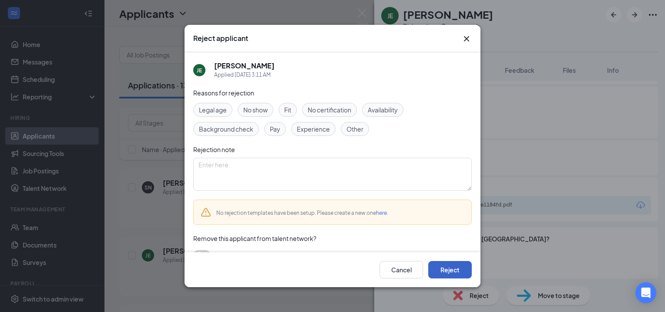
click at [448, 268] on button "Reject" at bounding box center [450, 269] width 44 height 17
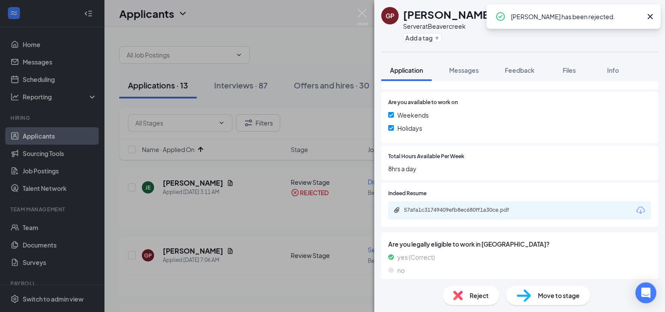
scroll to position [314, 0]
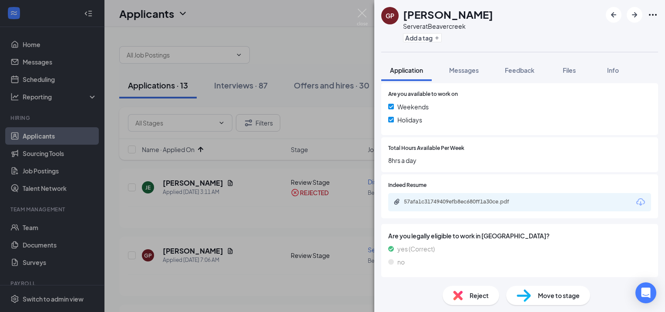
click at [463, 294] on div "Reject" at bounding box center [471, 294] width 57 height 19
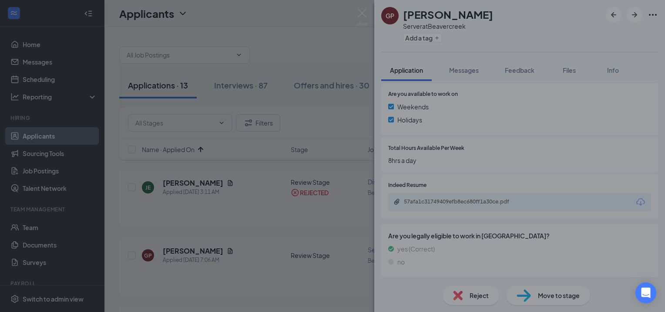
scroll to position [311, 0]
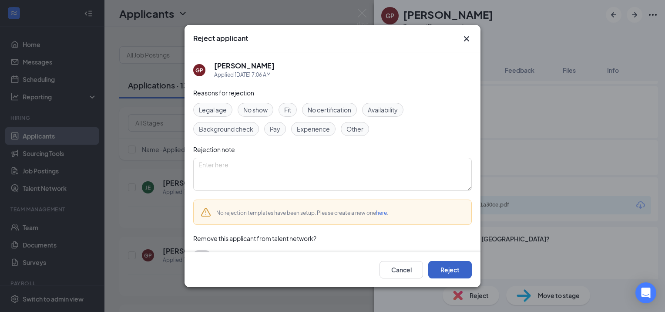
click at [447, 272] on button "Reject" at bounding box center [450, 269] width 44 height 17
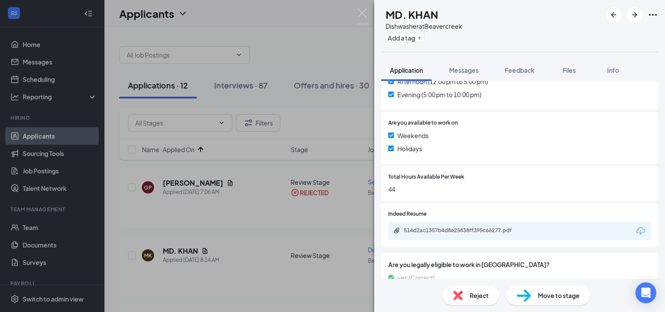
scroll to position [311, 0]
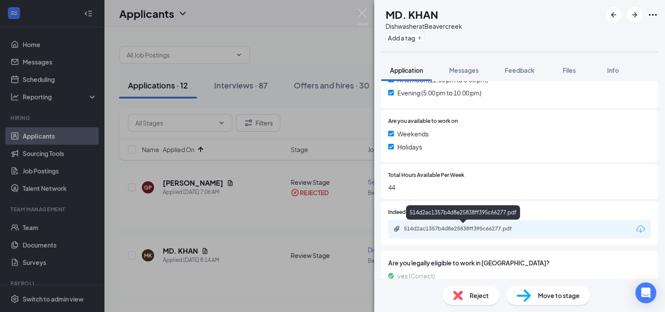
click at [432, 228] on div "514d2ac1357b4d8e25838ff395c66277.pdf" at bounding box center [465, 228] width 122 height 7
click at [532, 291] on div "Move to stage" at bounding box center [548, 294] width 84 height 19
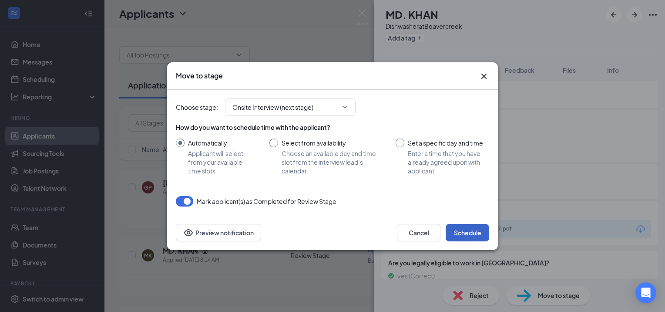
click at [463, 228] on button "Schedule" at bounding box center [468, 232] width 44 height 17
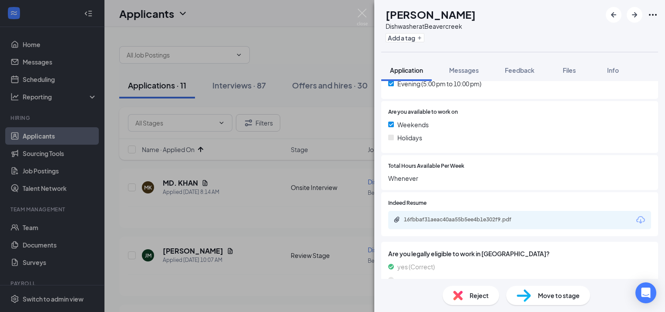
scroll to position [314, 0]
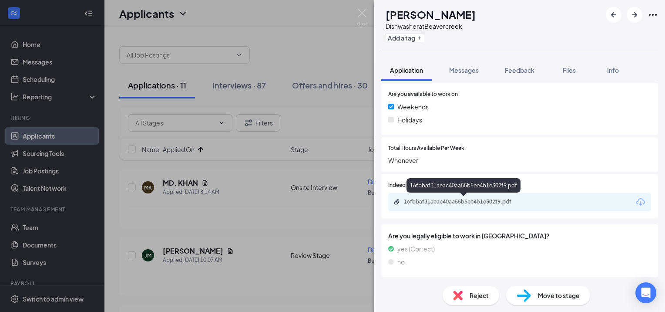
click at [436, 198] on div "16fbbaf31aeac40aa55b5ee4b1e302f9.pdf" at bounding box center [465, 201] width 122 height 7
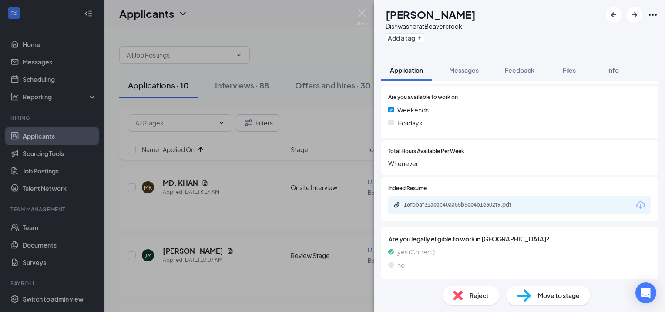
click at [481, 296] on span "Reject" at bounding box center [478, 295] width 19 height 10
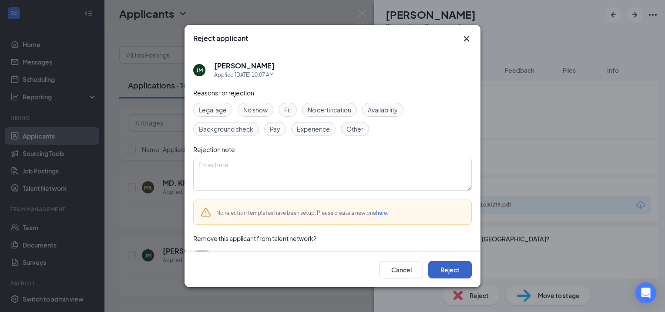
click at [461, 270] on button "Reject" at bounding box center [450, 269] width 44 height 17
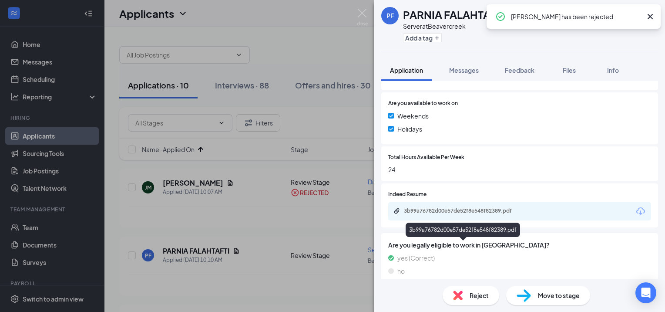
scroll to position [314, 0]
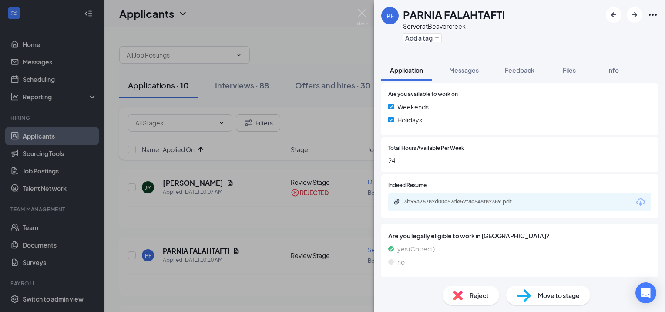
click at [465, 295] on div "Reject" at bounding box center [471, 294] width 57 height 19
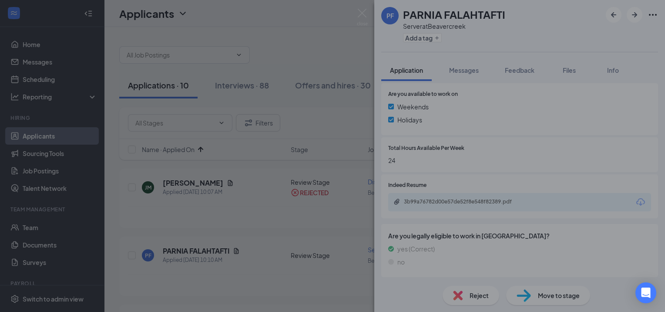
scroll to position [311, 0]
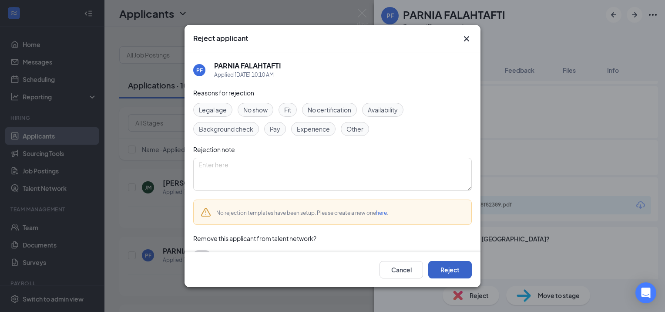
click at [447, 273] on button "Reject" at bounding box center [450, 269] width 44 height 17
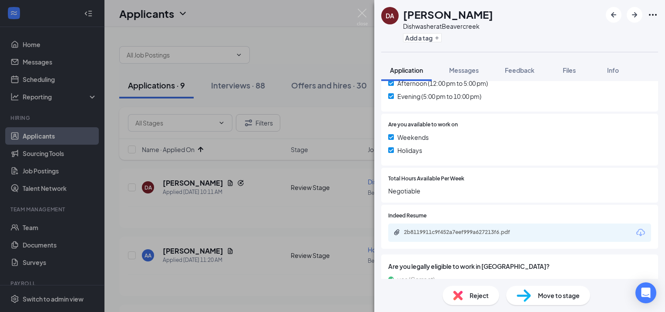
scroll to position [312, 0]
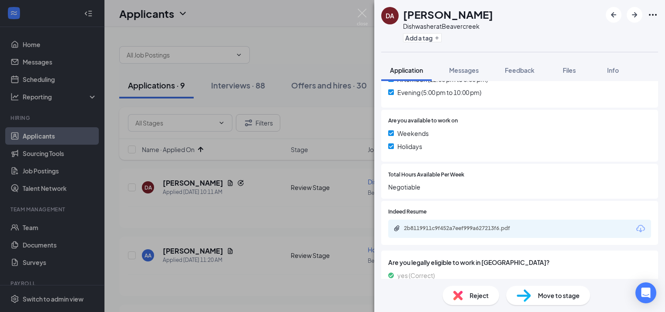
click at [462, 292] on img at bounding box center [458, 295] width 10 height 10
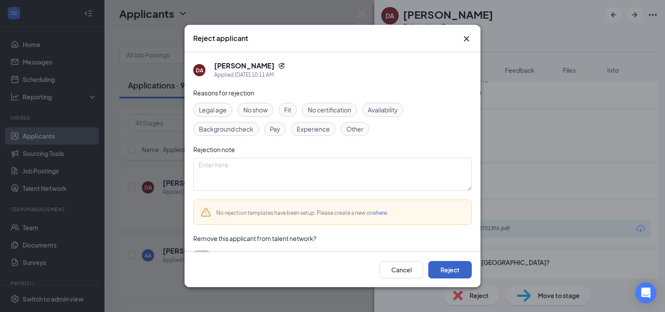
click at [449, 267] on button "Reject" at bounding box center [450, 269] width 44 height 17
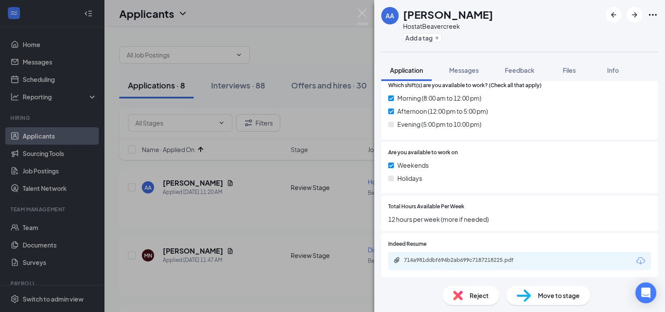
scroll to position [268, 0]
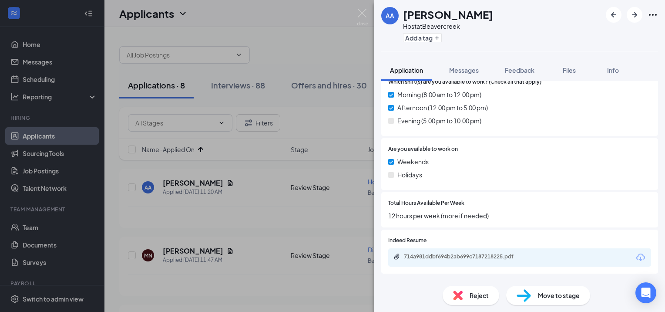
click at [457, 286] on div "Reject" at bounding box center [471, 294] width 57 height 19
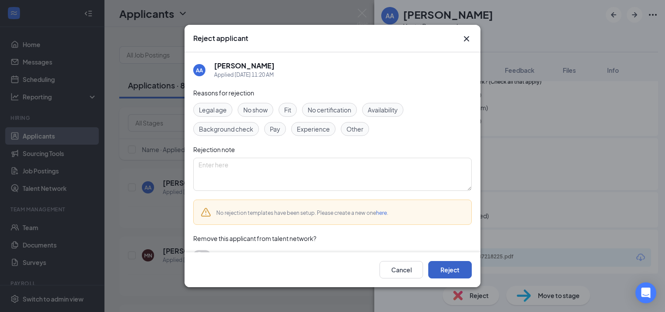
click at [446, 268] on button "Reject" at bounding box center [450, 269] width 44 height 17
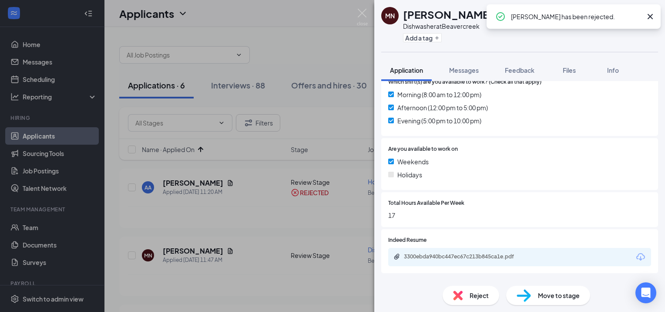
scroll to position [260, 0]
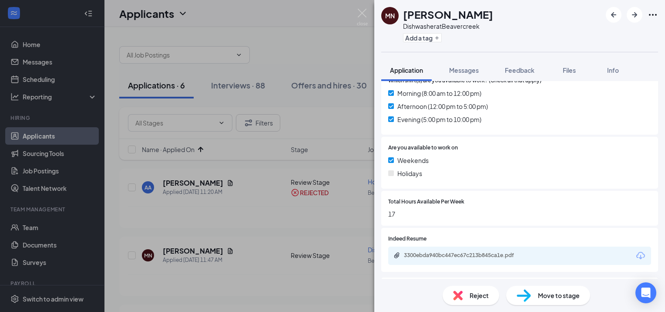
click at [463, 295] on div "Reject" at bounding box center [471, 294] width 57 height 19
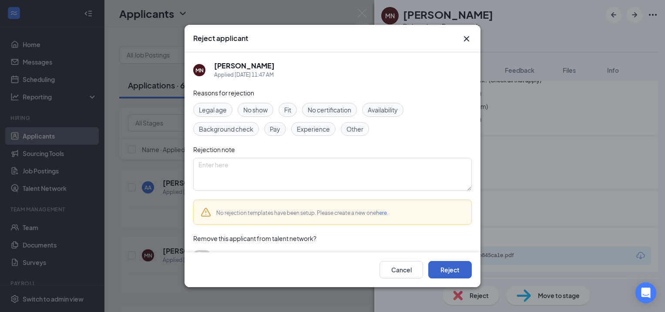
click at [447, 271] on button "Reject" at bounding box center [450, 269] width 44 height 17
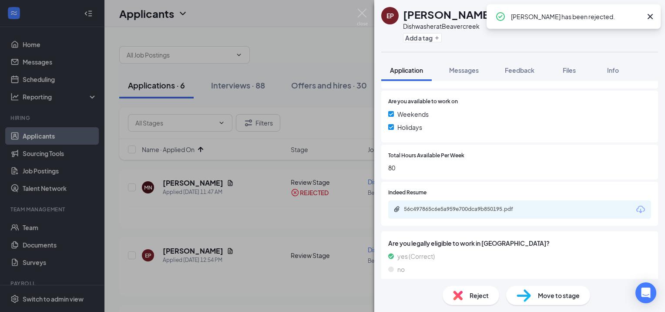
scroll to position [308, 0]
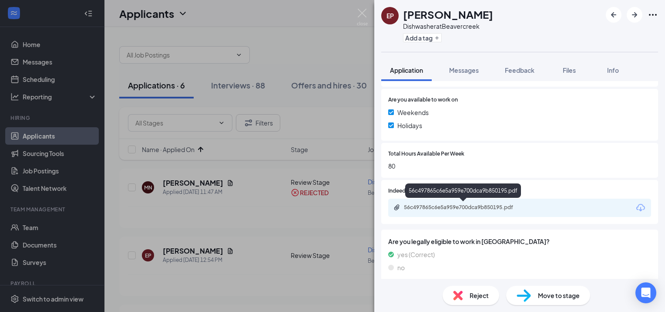
click at [437, 207] on div "56c497865c6e5a959e700dca9b850195.pdf" at bounding box center [465, 207] width 122 height 7
click at [468, 303] on div "Reject" at bounding box center [471, 294] width 57 height 19
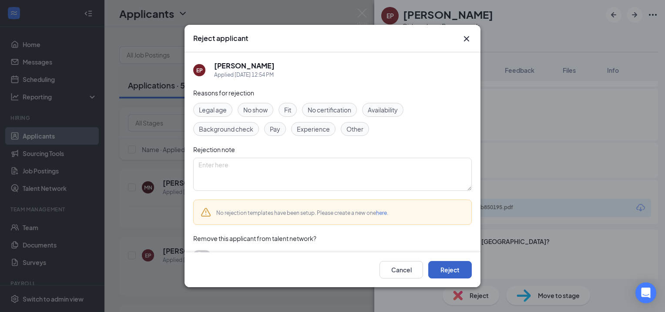
click at [446, 272] on button "Reject" at bounding box center [450, 269] width 44 height 17
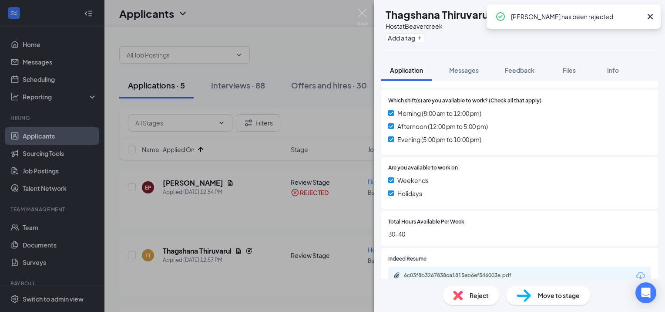
scroll to position [265, 0]
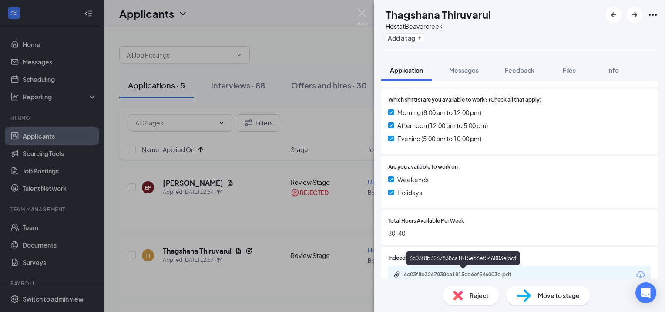
click at [435, 268] on div "6c03f8b3267838ca1815eb6ef546003e.pdf" at bounding box center [463, 260] width 114 height 18
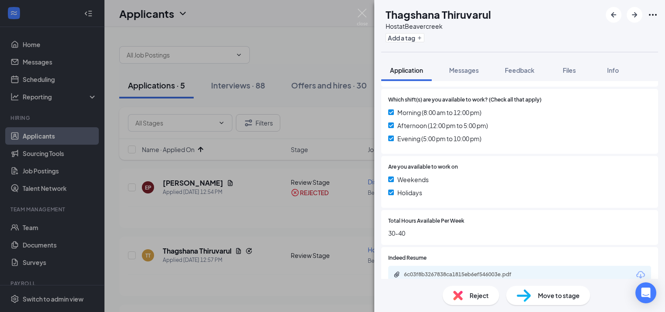
scroll to position [334, 0]
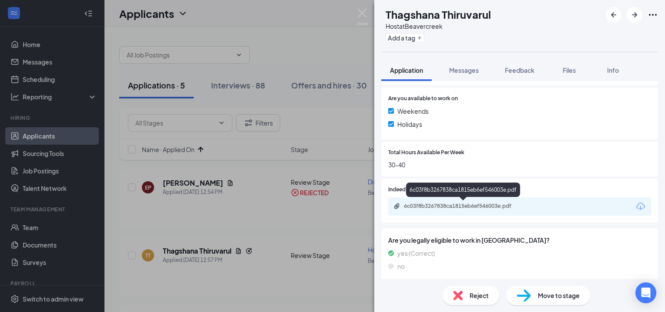
click at [428, 206] on div "6c03f8b3267838ca1815eb6ef546003e.pdf" at bounding box center [465, 205] width 122 height 7
click at [473, 302] on div "Reject" at bounding box center [471, 294] width 57 height 19
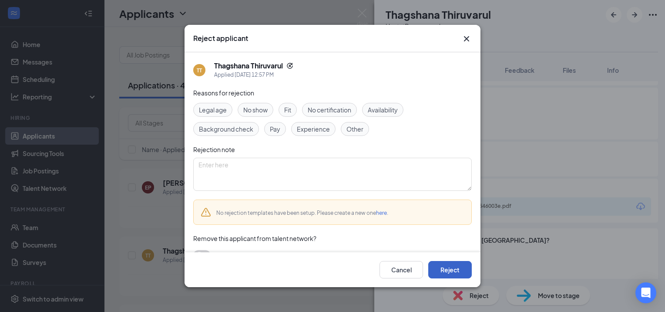
click at [445, 267] on button "Reject" at bounding box center [450, 269] width 44 height 17
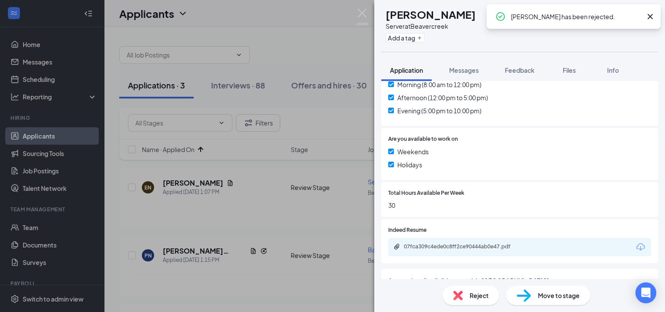
scroll to position [301, 0]
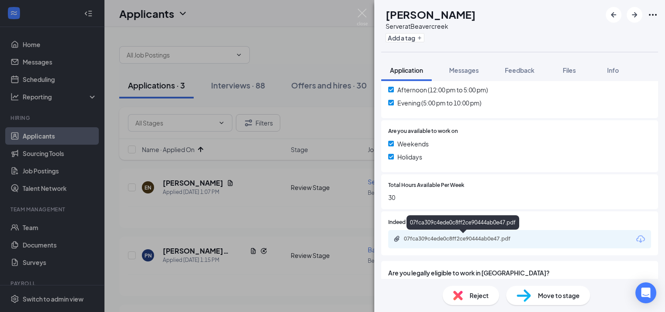
click at [436, 241] on div "07fca309c4ede0c8ff2ce90444ab0e47.pdf" at bounding box center [465, 238] width 122 height 7
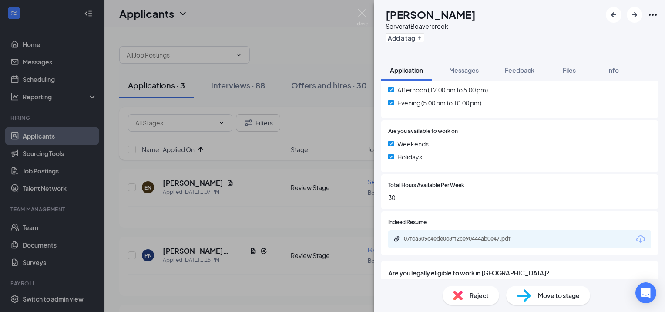
click at [539, 294] on span "Move to stage" at bounding box center [559, 295] width 42 height 10
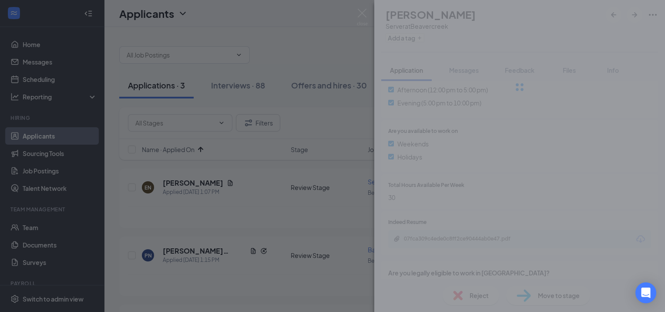
type input "Onsite Interview (next stage)"
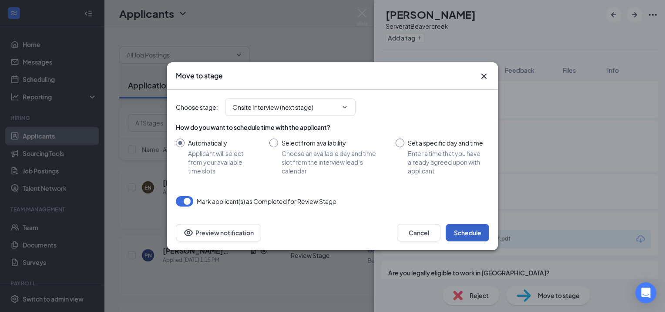
click at [461, 240] on button "Schedule" at bounding box center [468, 232] width 44 height 17
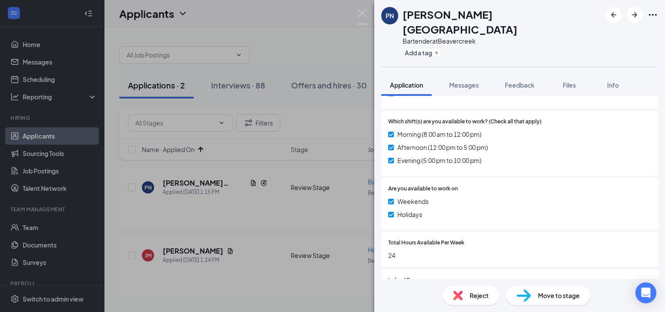
scroll to position [338, 0]
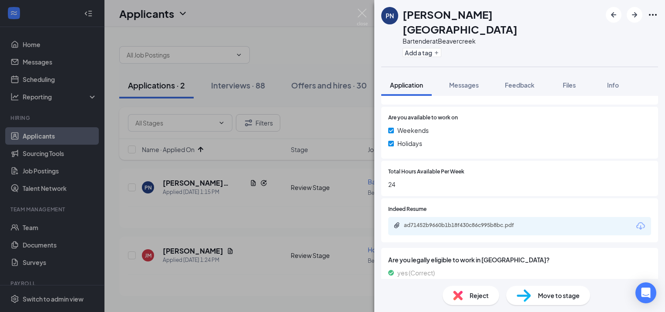
click at [467, 292] on div "Reject" at bounding box center [471, 294] width 57 height 19
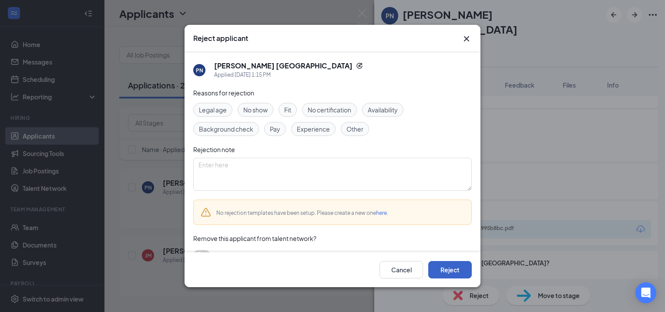
click at [451, 268] on button "Reject" at bounding box center [450, 269] width 44 height 17
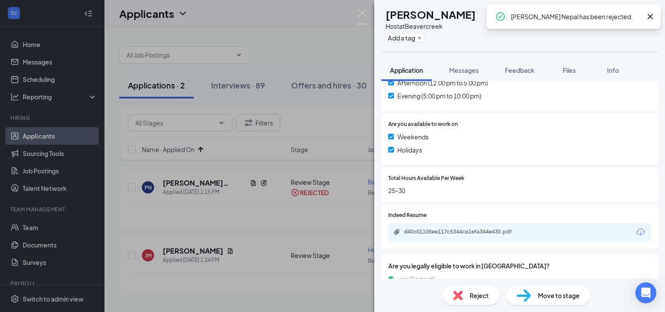
scroll to position [314, 0]
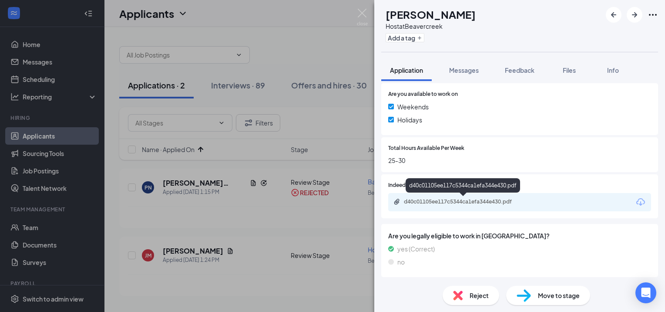
click at [429, 203] on div "d40c01105ee117c5344ca1efa344e430.pdf" at bounding box center [465, 201] width 122 height 7
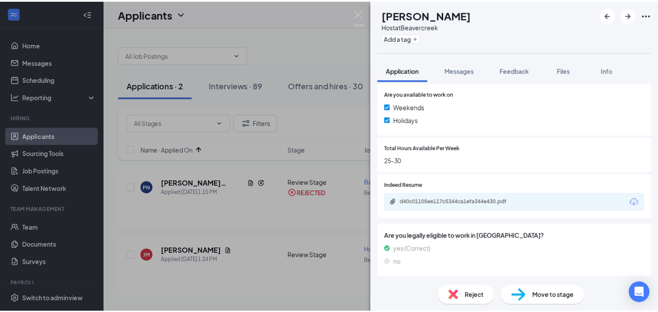
scroll to position [311, 0]
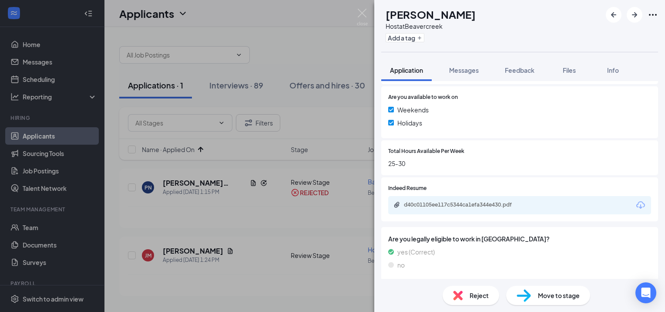
click at [470, 294] on span "Reject" at bounding box center [478, 295] width 19 height 10
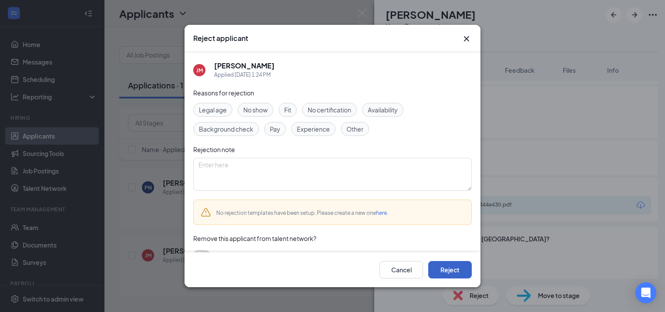
click at [455, 276] on button "Reject" at bounding box center [450, 269] width 44 height 17
click at [151, 123] on div "Reject applicant [PERSON_NAME] [PERSON_NAME] Applied [DATE] 1:24 PM Reasons for…" at bounding box center [332, 156] width 665 height 312
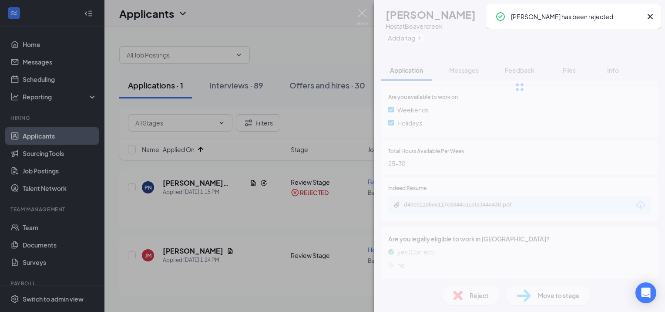
click at [306, 61] on div "[PERSON_NAME] [PERSON_NAME] Host at [GEOGRAPHIC_DATA] Add a tag Application Mes…" at bounding box center [332, 156] width 665 height 312
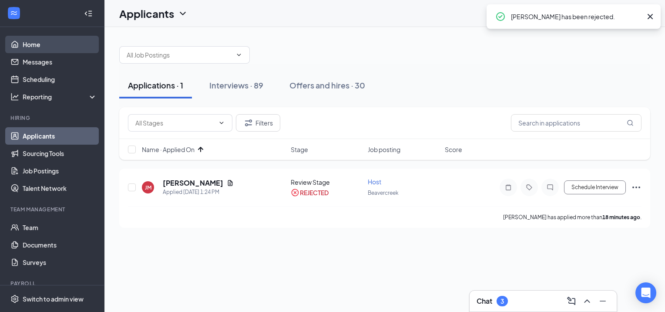
click at [32, 44] on link "Home" at bounding box center [60, 44] width 74 height 17
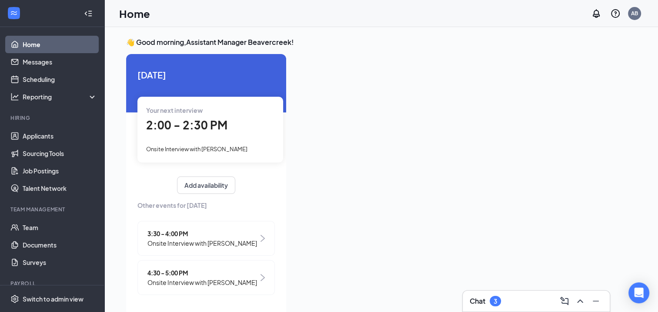
click at [209, 137] on div "Your next interview 2:00 - 2:30 PM Onsite Interview with [PERSON_NAME]" at bounding box center [210, 129] width 146 height 65
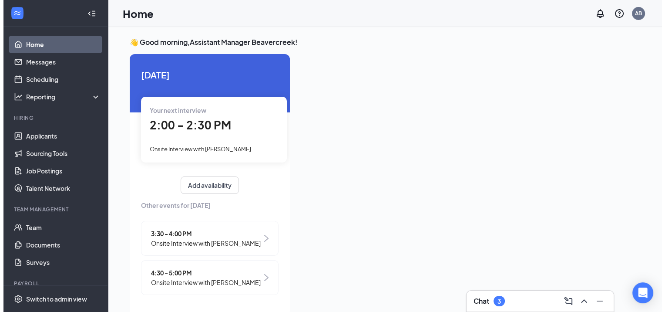
scroll to position [3, 0]
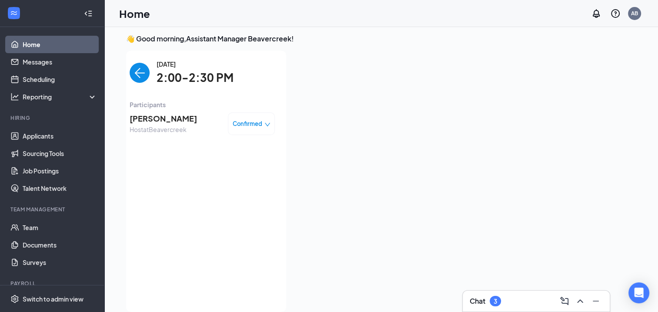
click at [250, 124] on span "Confirmed" at bounding box center [248, 123] width 30 height 9
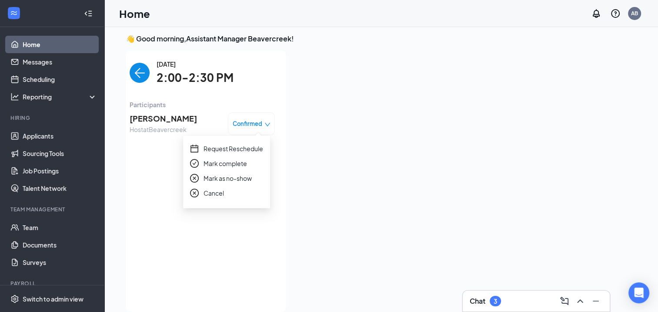
click at [153, 107] on span "Participants" at bounding box center [202, 105] width 145 height 10
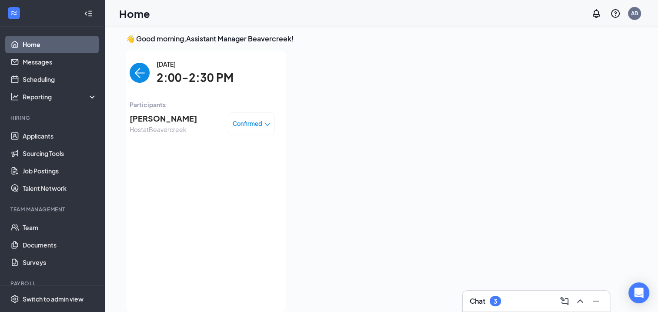
click at [153, 117] on span "Aliyanah Thomas" at bounding box center [163, 118] width 67 height 12
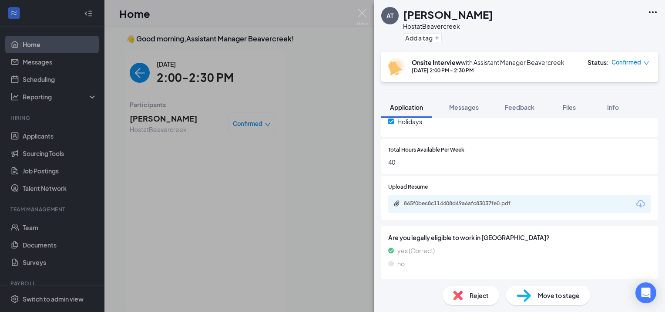
scroll to position [375, 0]
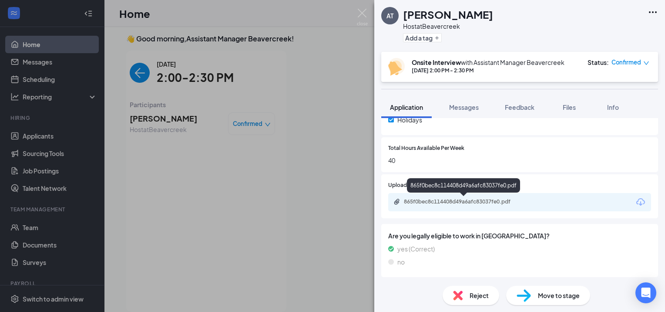
click at [443, 204] on div "865f0bec8c114408d49a6afc83037fe0.pdf" at bounding box center [465, 201] width 122 height 7
